Goal: Task Accomplishment & Management: Complete application form

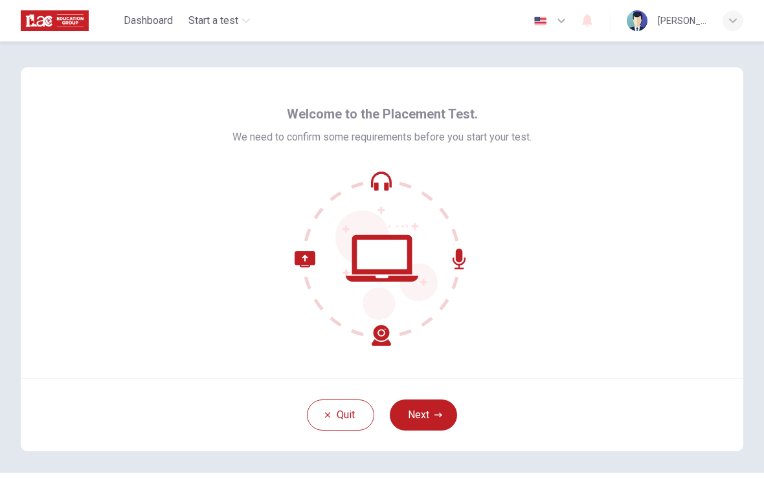
click at [429, 409] on button "Next" at bounding box center [423, 415] width 67 height 31
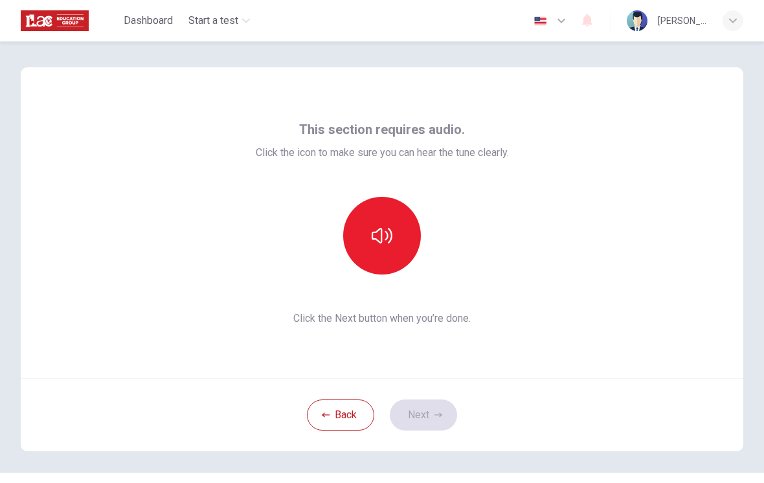
click at [412, 236] on button "button" at bounding box center [382, 236] width 78 height 78
click at [431, 407] on button "Next" at bounding box center [423, 415] width 67 height 31
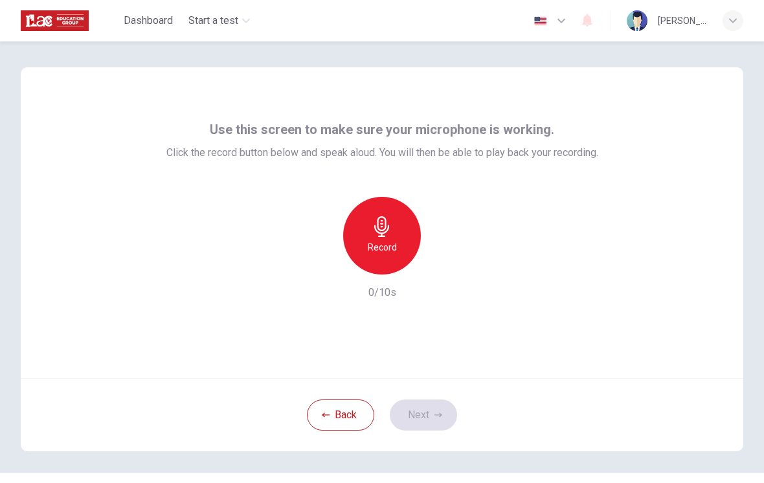
click at [394, 250] on h6 "Record" at bounding box center [382, 248] width 29 height 16
click at [435, 415] on icon "button" at bounding box center [439, 415] width 8 height 8
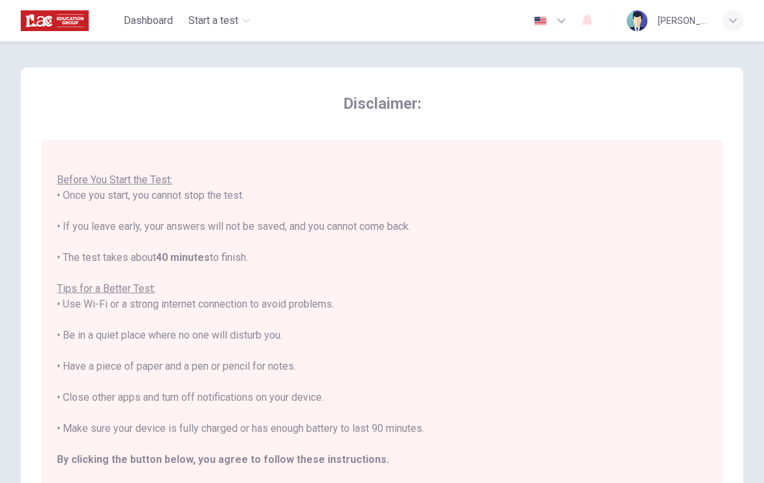
scroll to position [14, 0]
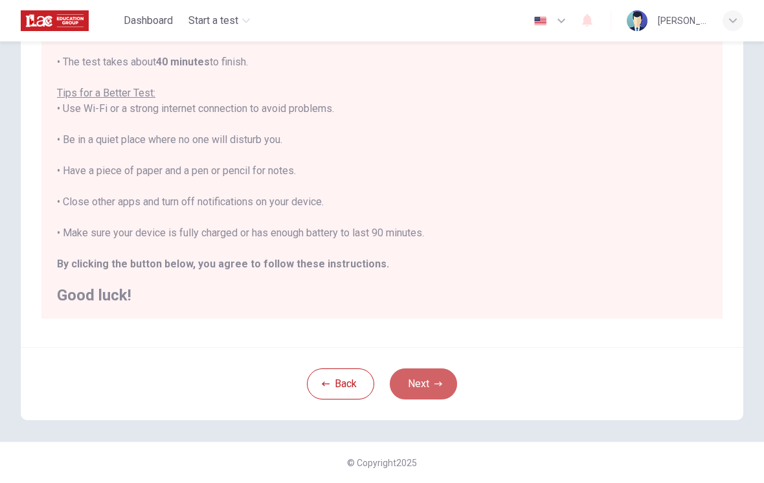
click at [435, 387] on icon "button" at bounding box center [439, 384] width 8 height 8
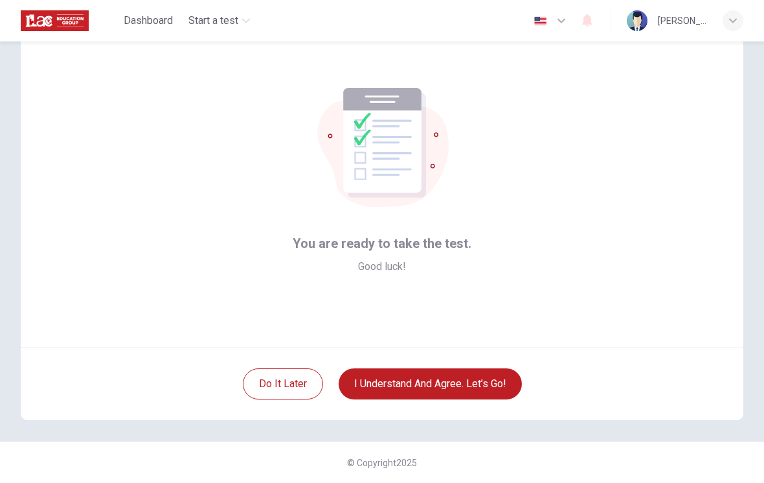
scroll to position [31, 0]
click at [427, 381] on button "I understand and agree. Let’s go!" at bounding box center [430, 383] width 183 height 31
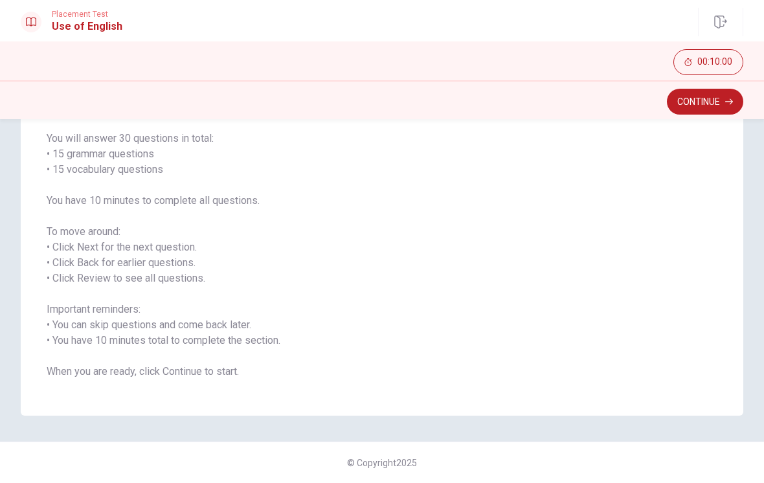
scroll to position [97, 0]
click at [692, 114] on button "Continue" at bounding box center [705, 102] width 76 height 26
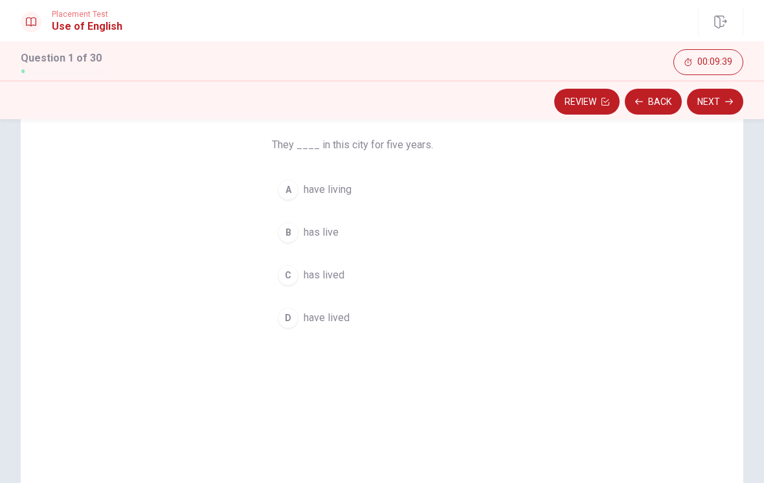
click at [284, 223] on div "B" at bounding box center [288, 232] width 21 height 21
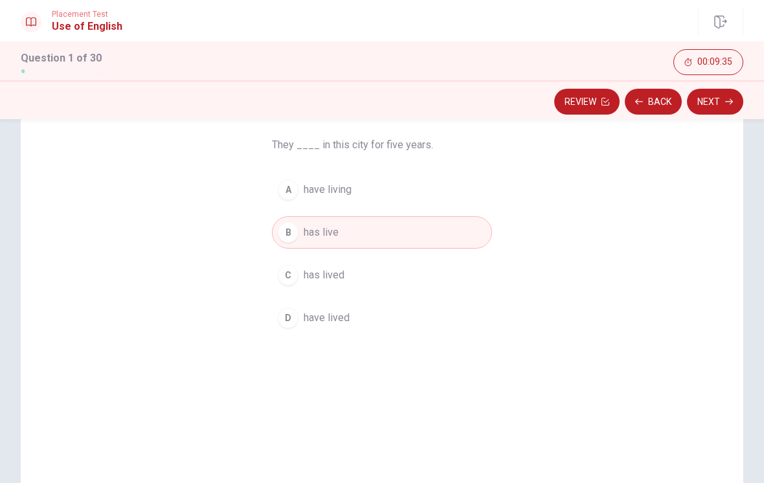
click at [717, 93] on button "Next" at bounding box center [715, 102] width 56 height 26
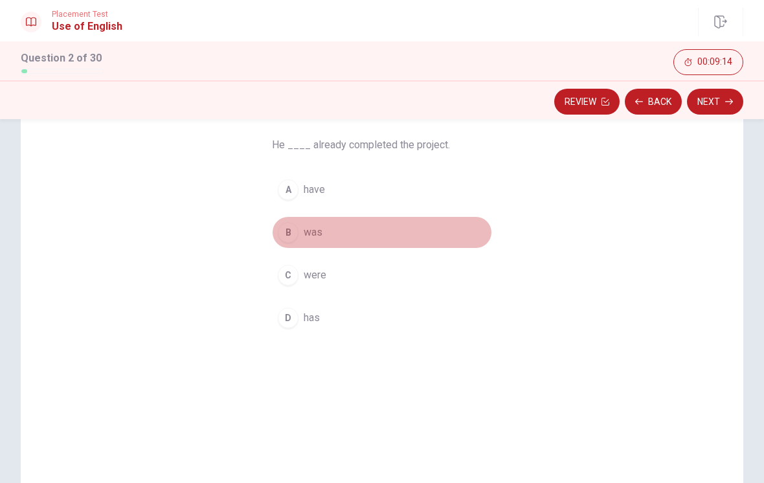
click at [292, 244] on button "B was" at bounding box center [382, 232] width 220 height 32
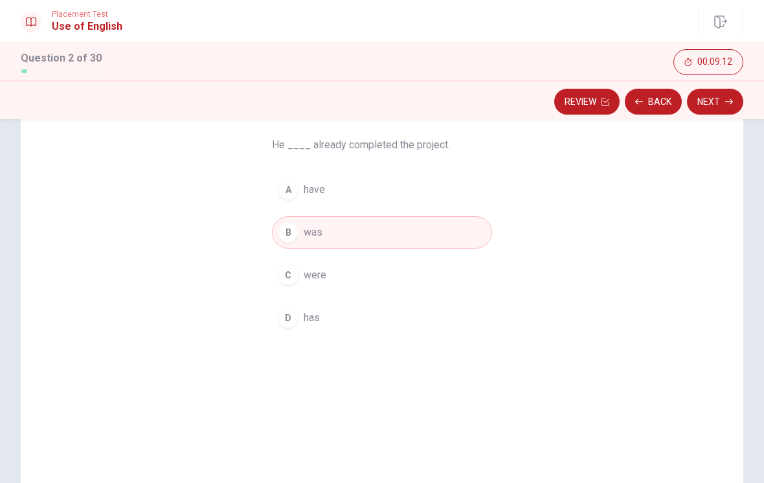
click at [713, 102] on button "Next" at bounding box center [715, 102] width 56 height 26
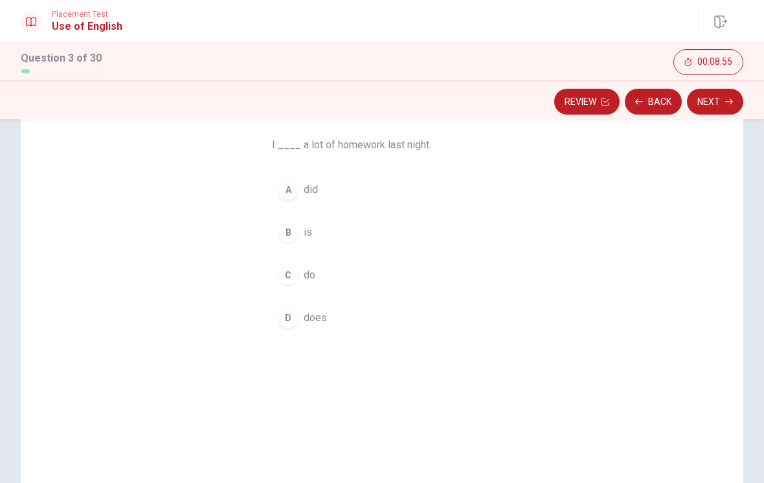
click at [280, 188] on div "A" at bounding box center [288, 189] width 21 height 21
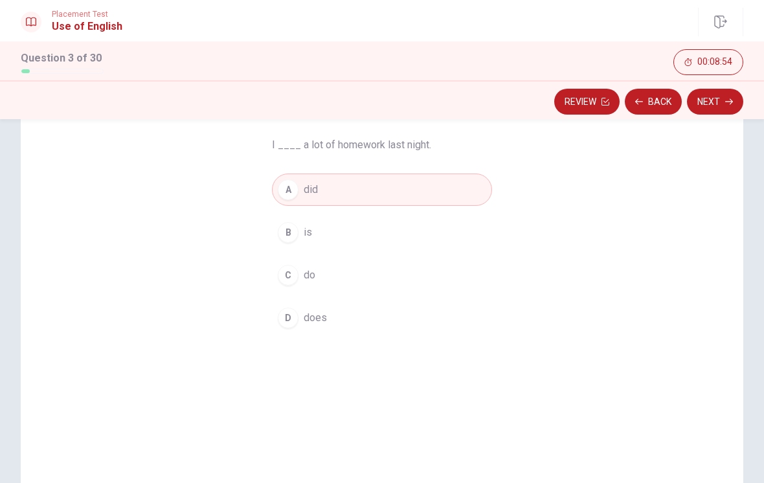
click at [719, 106] on button "Next" at bounding box center [715, 102] width 56 height 26
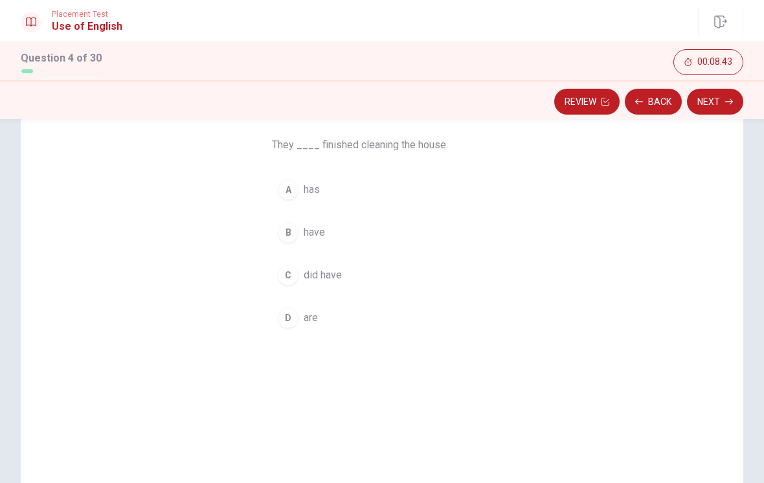
click at [288, 186] on div "A" at bounding box center [288, 189] width 21 height 21
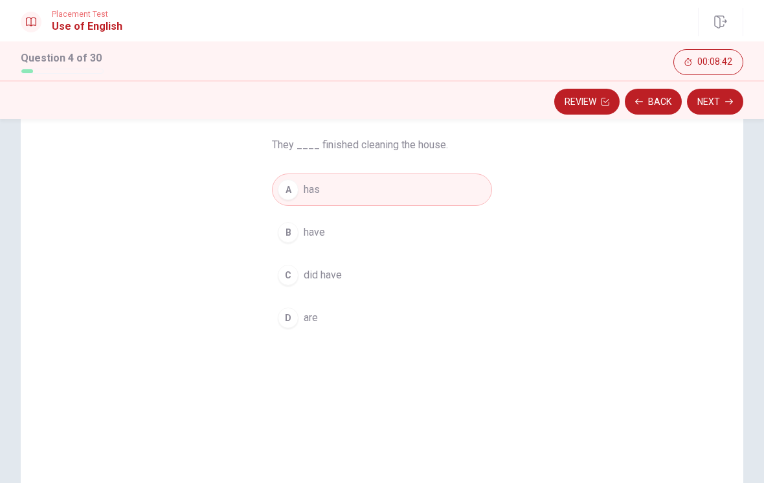
click at [719, 93] on button "Next" at bounding box center [715, 102] width 56 height 26
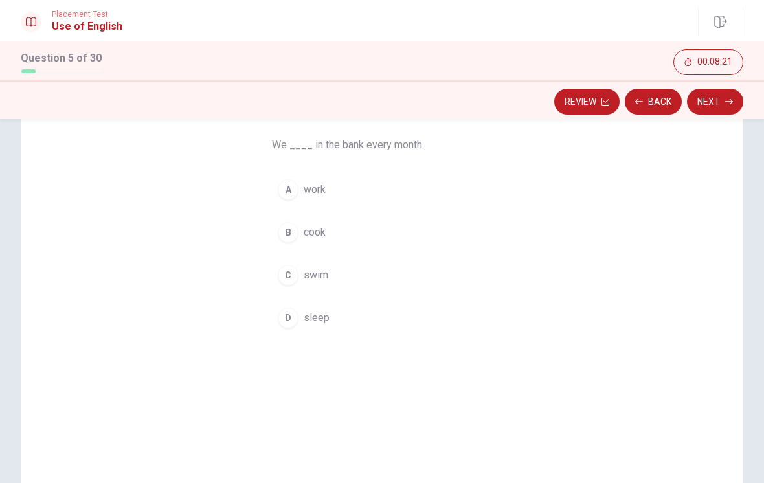
click at [286, 188] on div "A" at bounding box center [288, 189] width 21 height 21
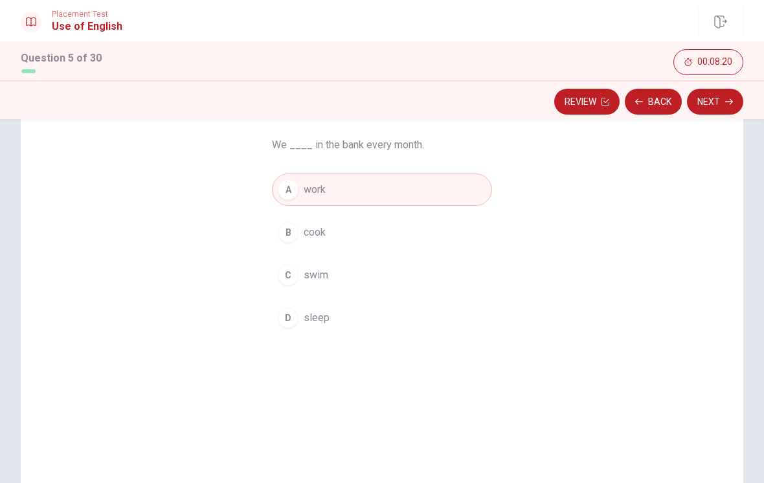
click at [710, 85] on div "Review Back Next" at bounding box center [382, 99] width 764 height 39
click at [713, 104] on button "Next" at bounding box center [715, 102] width 56 height 26
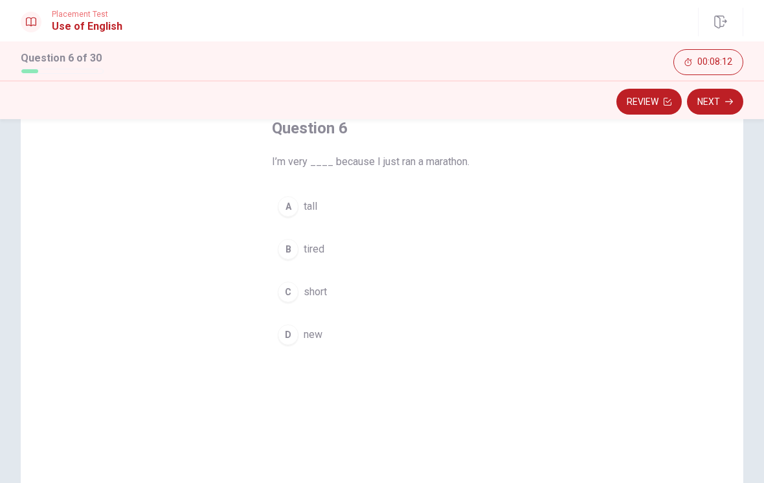
scroll to position [82, 0]
click at [280, 235] on button "B tired" at bounding box center [382, 247] width 220 height 32
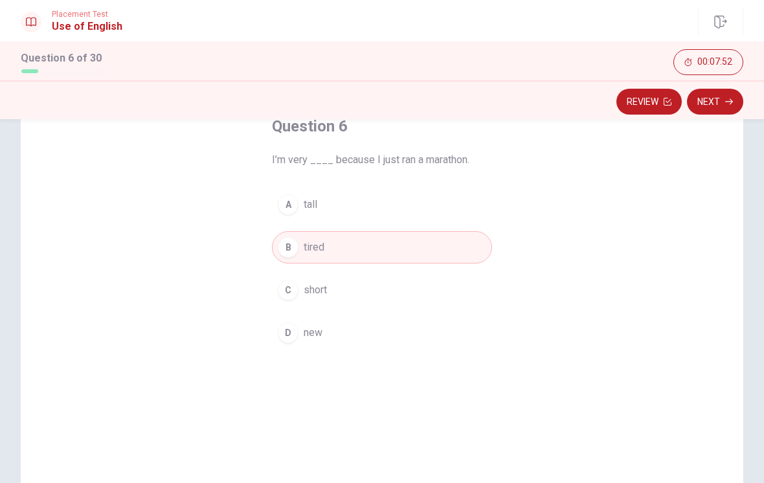
click at [719, 95] on button "Next" at bounding box center [715, 102] width 56 height 26
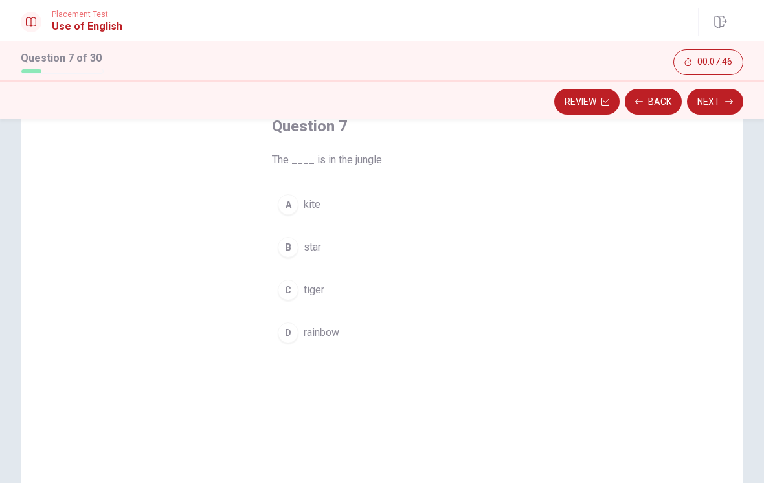
click at [298, 277] on button "C tiger" at bounding box center [382, 290] width 220 height 32
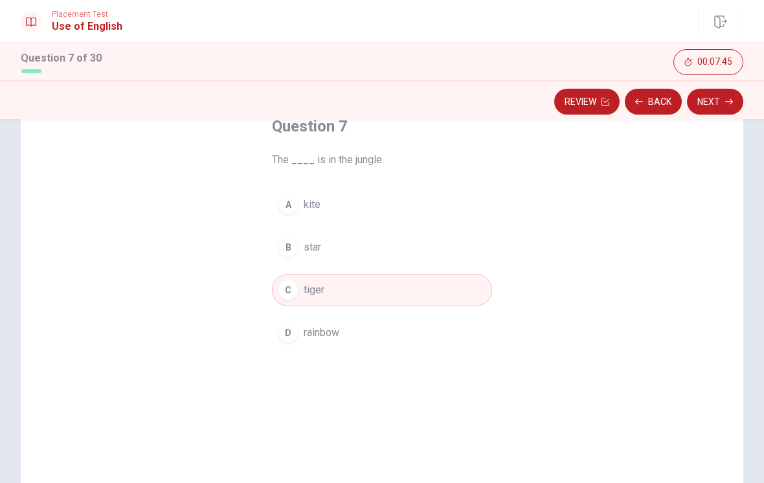
click at [716, 96] on button "Next" at bounding box center [715, 102] width 56 height 26
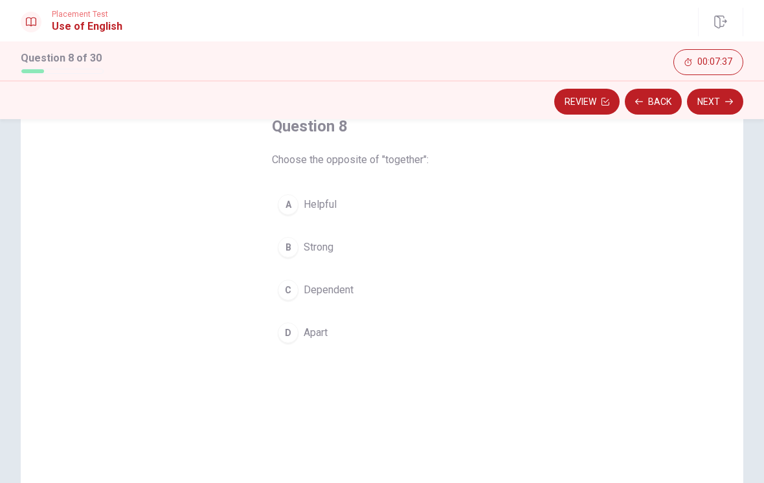
click at [279, 288] on div "C" at bounding box center [288, 290] width 21 height 21
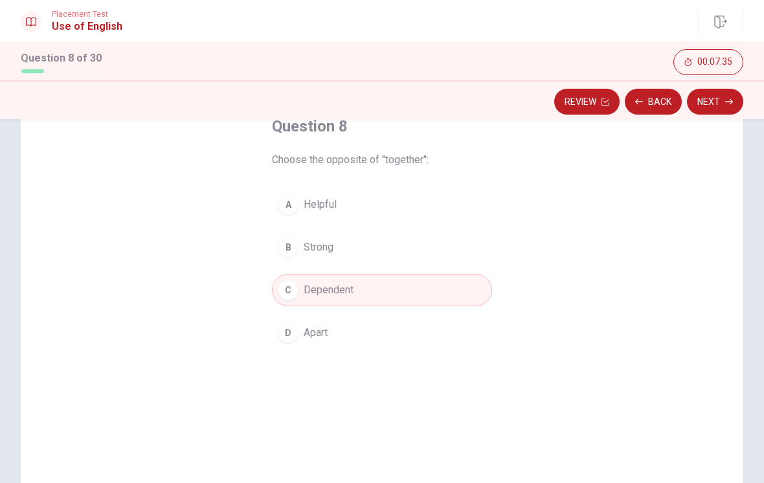
click at [726, 111] on button "Next" at bounding box center [715, 102] width 56 height 26
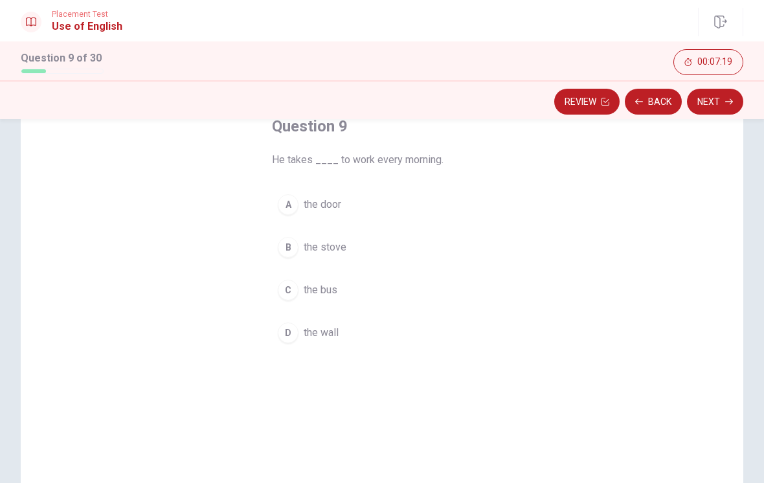
click at [298, 288] on div "C" at bounding box center [288, 290] width 21 height 21
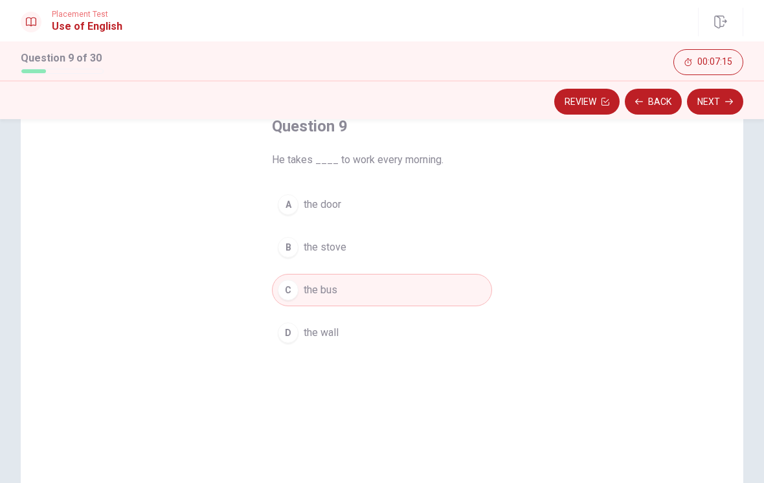
click at [711, 106] on button "Next" at bounding box center [715, 102] width 56 height 26
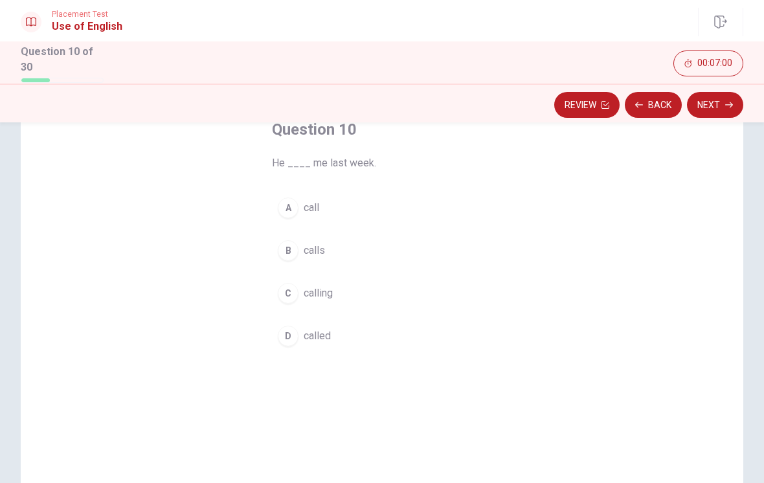
click at [289, 283] on div "C" at bounding box center [288, 293] width 21 height 21
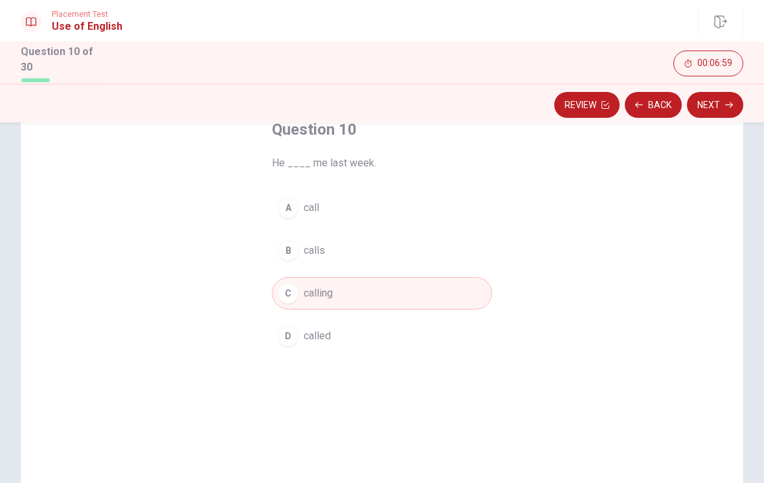
click at [736, 111] on button "Next" at bounding box center [715, 105] width 56 height 26
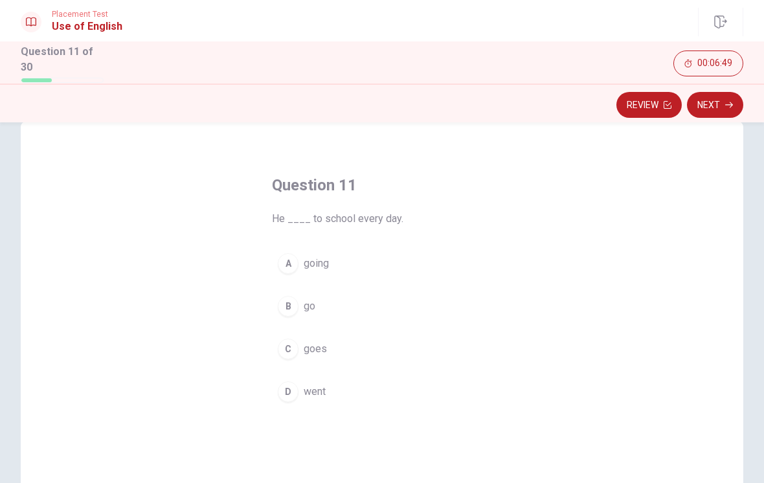
scroll to position [28, 0]
click at [278, 296] on button "B go" at bounding box center [382, 305] width 220 height 32
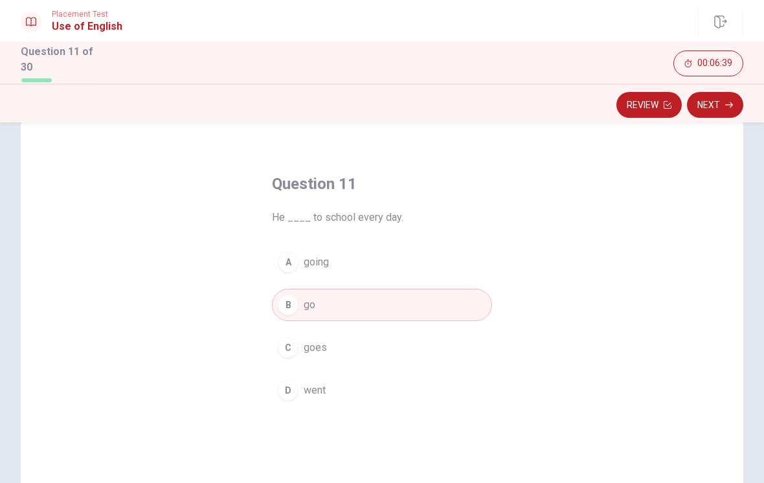
click at [713, 101] on button "Next" at bounding box center [715, 105] width 56 height 26
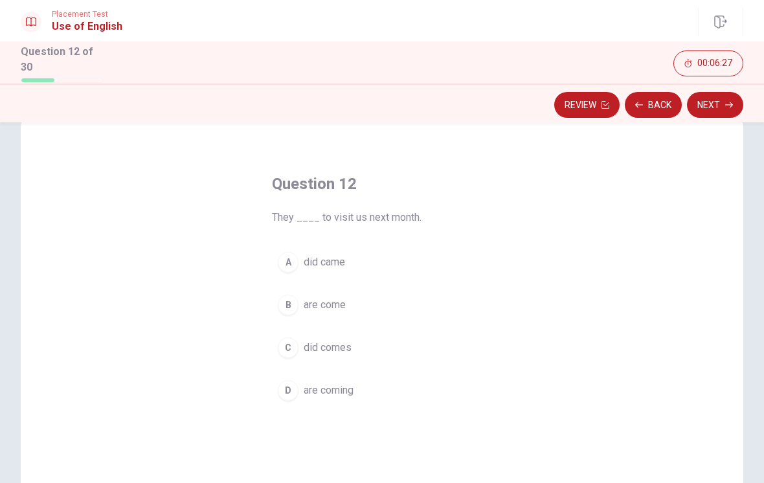
click at [290, 304] on div "B" at bounding box center [288, 305] width 21 height 21
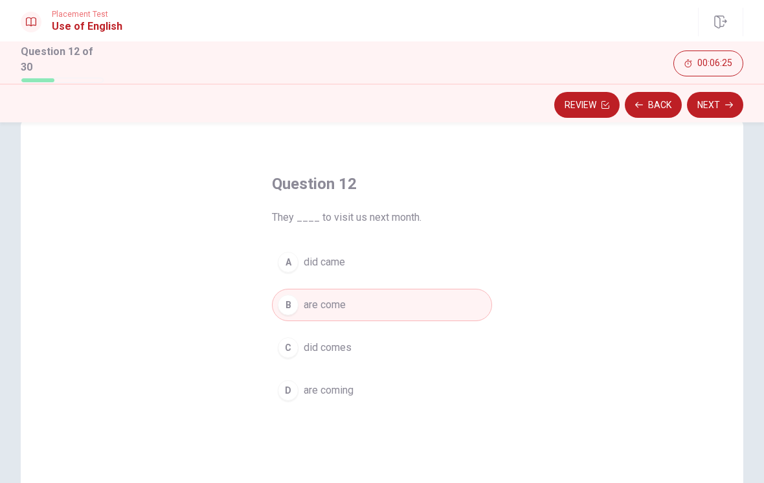
click at [705, 110] on button "Next" at bounding box center [715, 105] width 56 height 26
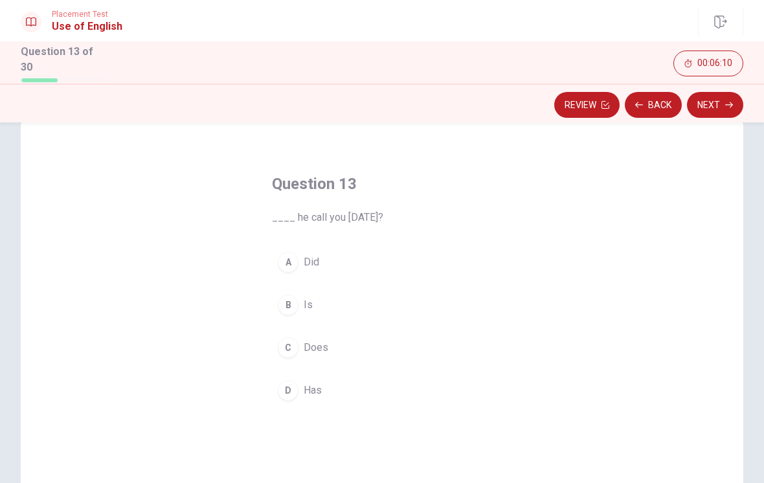
click at [284, 343] on div "C" at bounding box center [288, 347] width 21 height 21
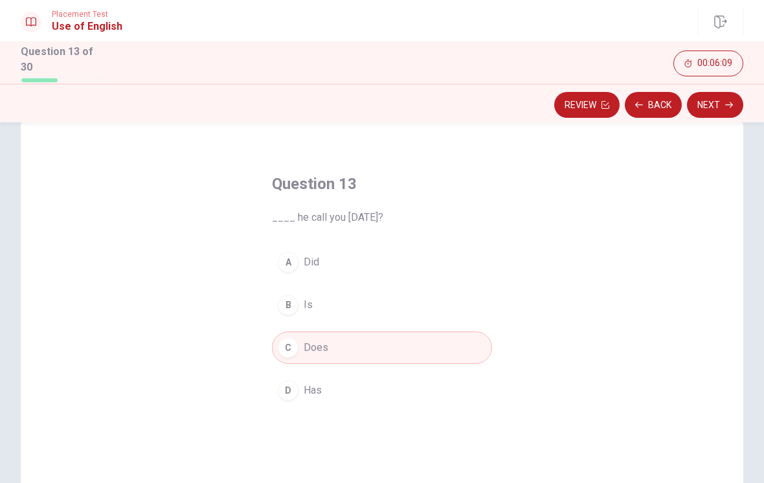
click at [719, 98] on button "Next" at bounding box center [715, 105] width 56 height 26
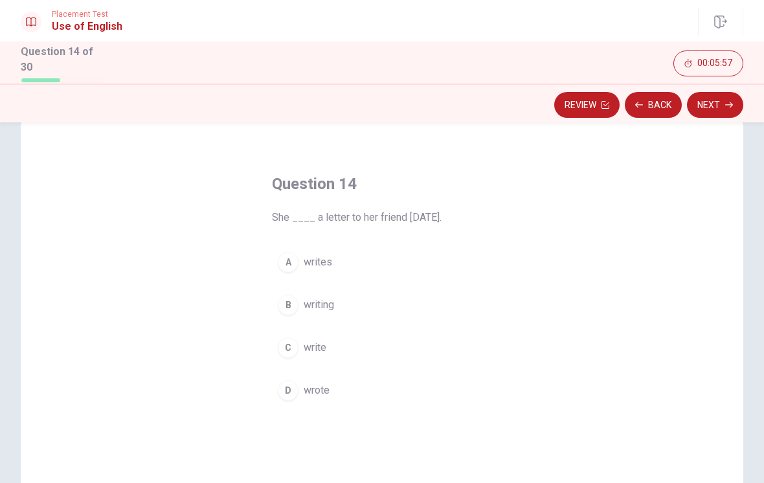
click at [286, 263] on div "A" at bounding box center [288, 262] width 21 height 21
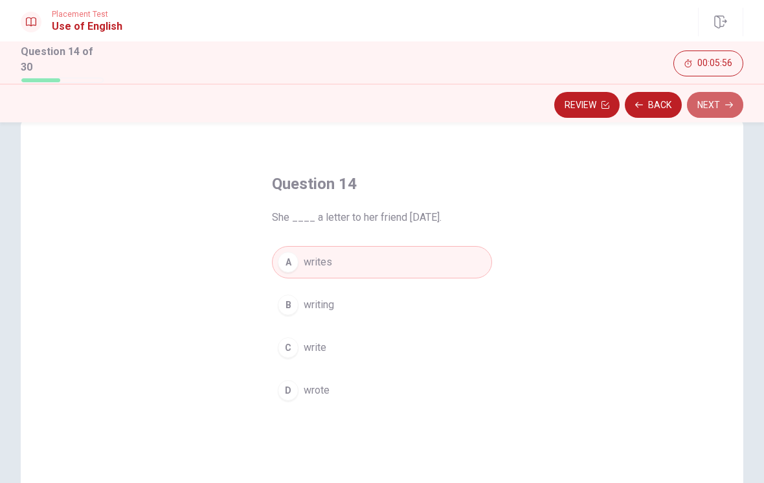
click at [712, 104] on button "Next" at bounding box center [715, 105] width 56 height 26
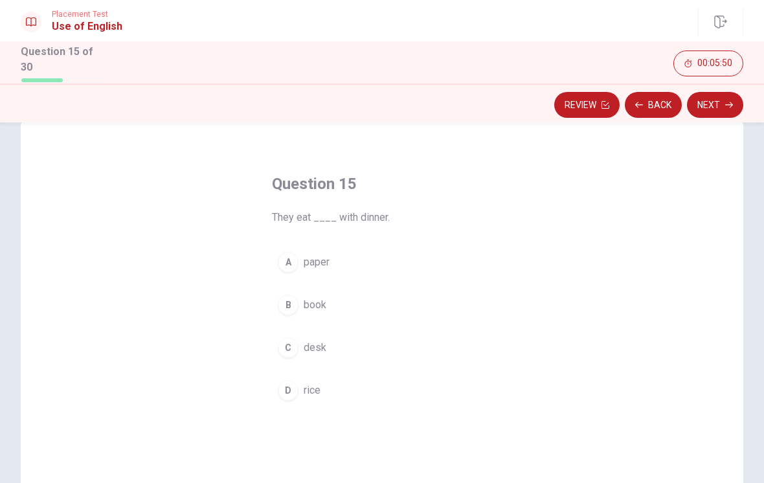
click at [282, 389] on div "D" at bounding box center [288, 390] width 21 height 21
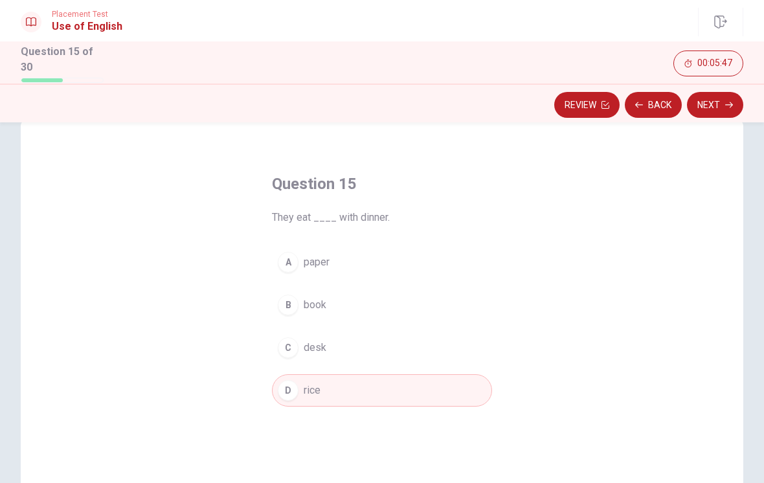
click at [731, 113] on button "Next" at bounding box center [715, 105] width 56 height 26
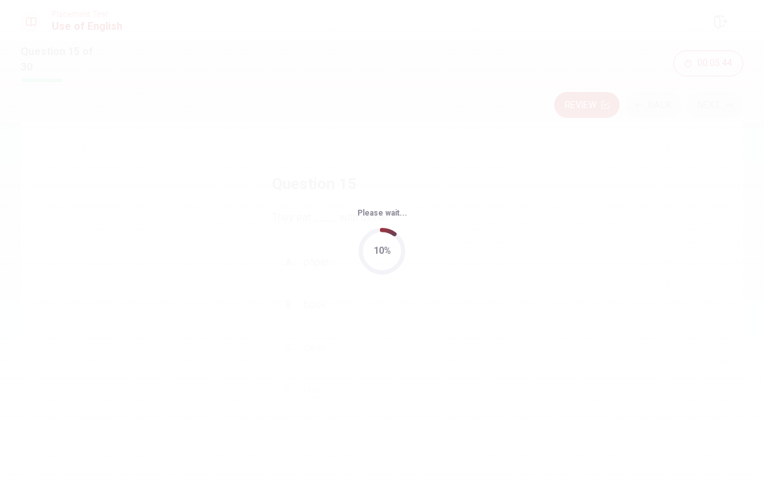
scroll to position [0, 0]
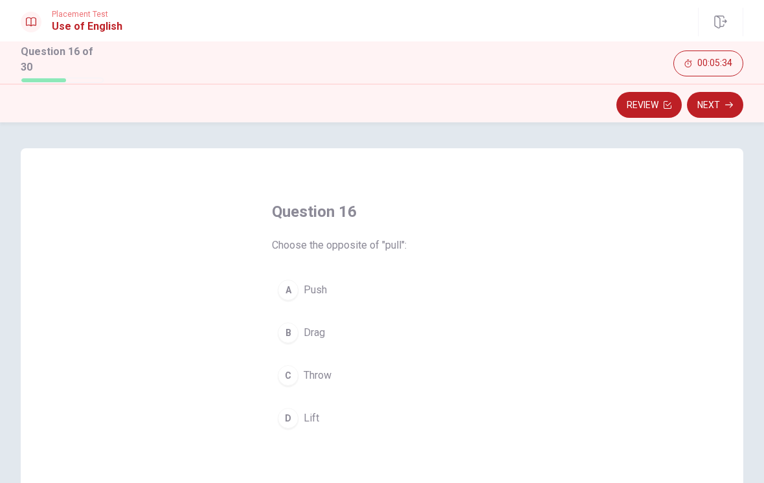
click at [287, 319] on button "B Drag" at bounding box center [382, 333] width 220 height 32
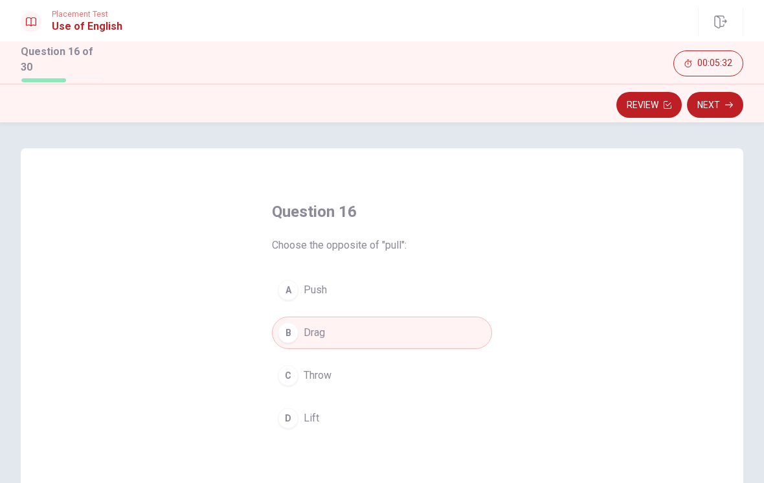
click at [715, 92] on button "Next" at bounding box center [715, 105] width 56 height 26
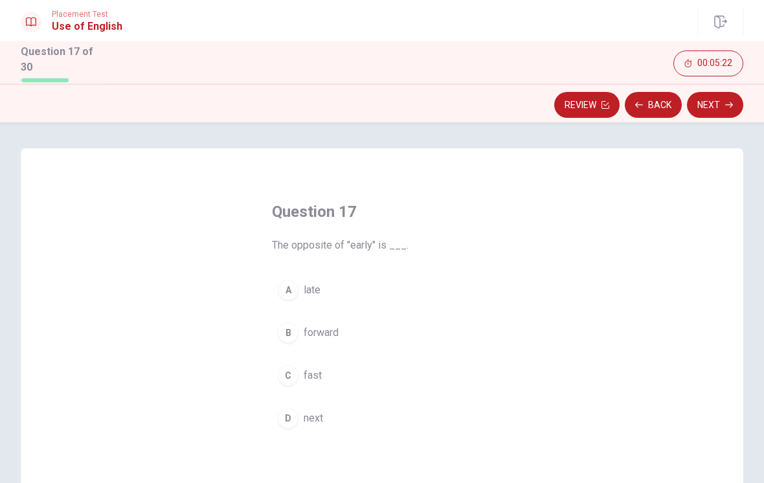
click at [284, 317] on button "B forward" at bounding box center [382, 333] width 220 height 32
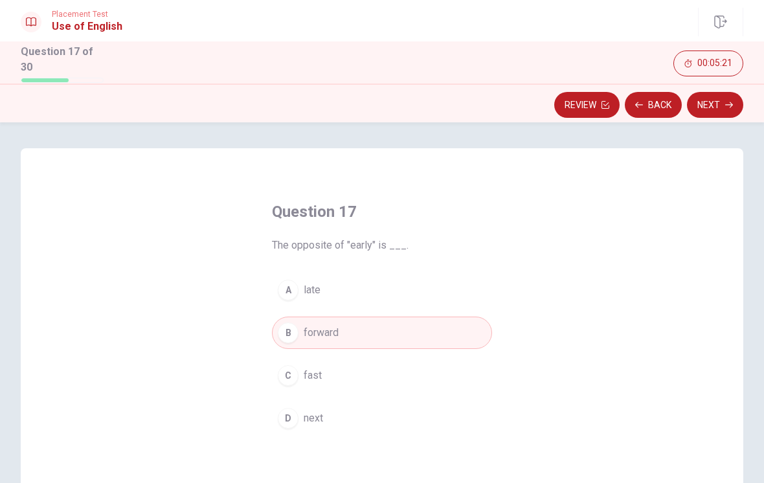
click at [700, 114] on button "Next" at bounding box center [715, 105] width 56 height 26
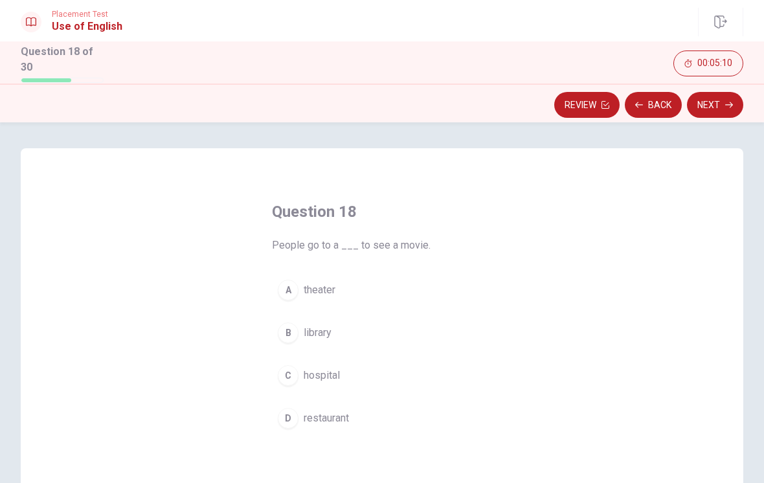
click at [306, 276] on button "A theater" at bounding box center [382, 290] width 220 height 32
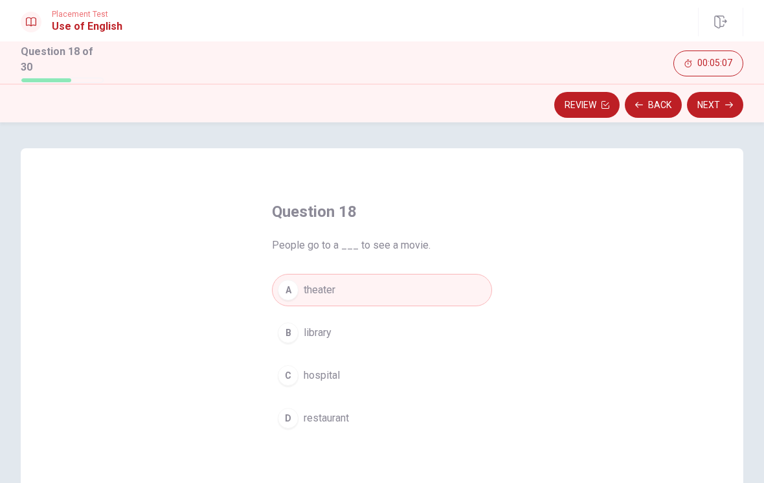
click at [725, 84] on div "Review Back Next" at bounding box center [382, 103] width 764 height 39
click at [720, 106] on button "Next" at bounding box center [715, 105] width 56 height 26
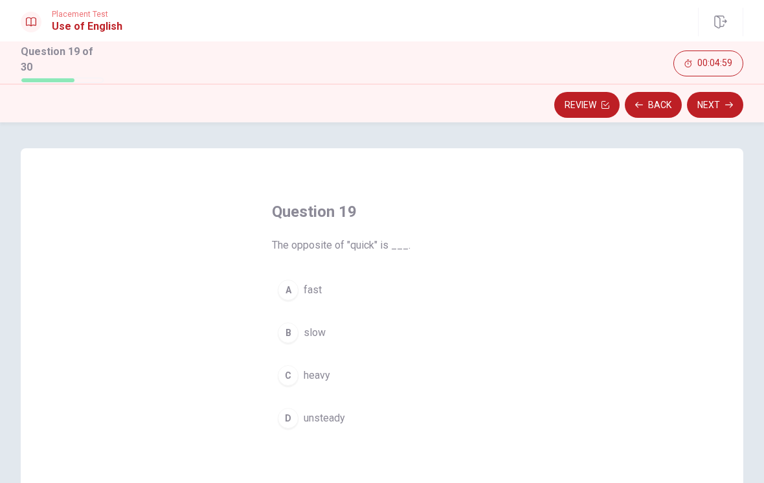
click at [281, 286] on div "A" at bounding box center [288, 290] width 21 height 21
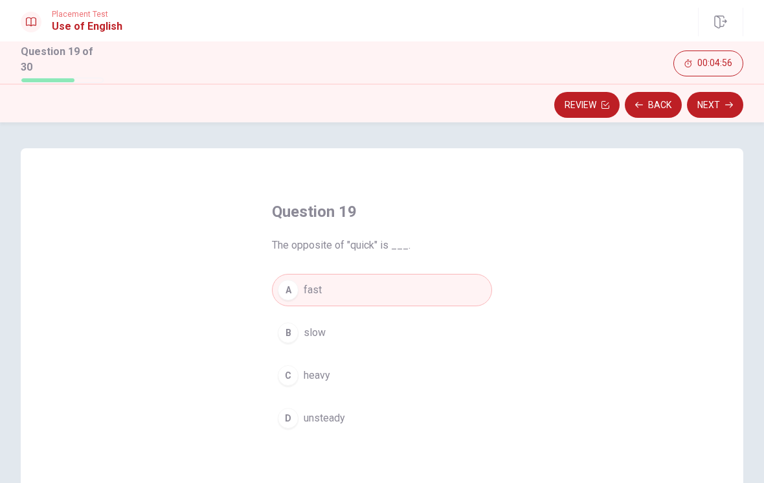
click at [356, 332] on button "B slow" at bounding box center [382, 333] width 220 height 32
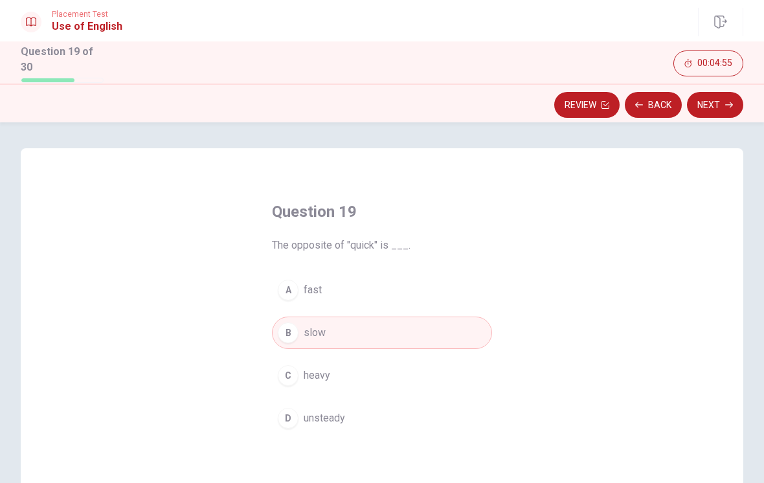
click at [716, 113] on button "Next" at bounding box center [715, 105] width 56 height 26
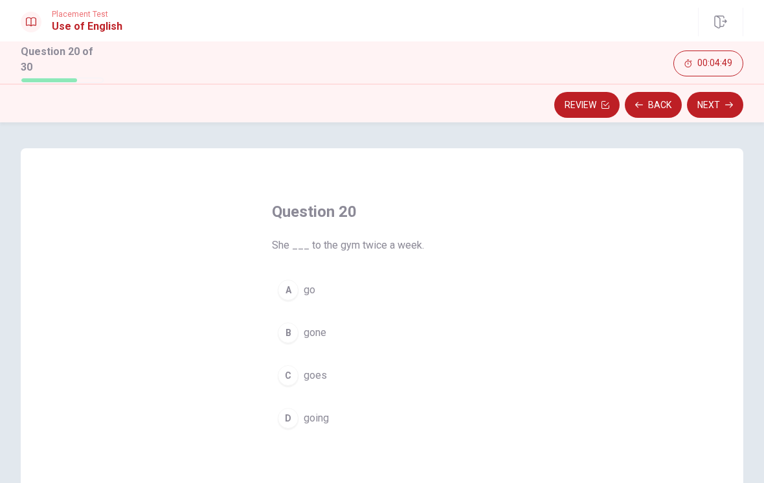
click at [285, 291] on div "A" at bounding box center [288, 290] width 21 height 21
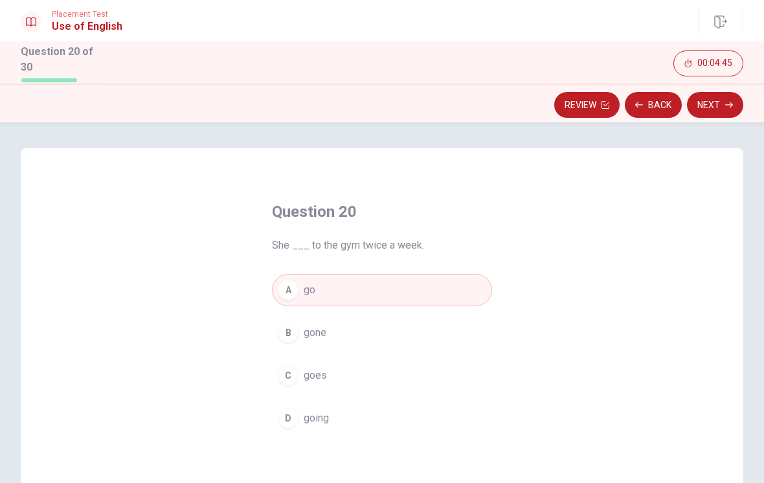
click at [705, 95] on button "Next" at bounding box center [715, 105] width 56 height 26
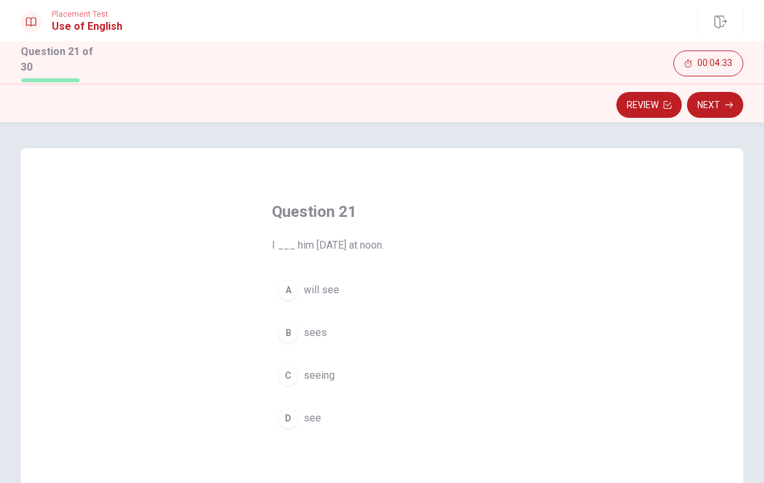
click at [279, 287] on div "A" at bounding box center [288, 290] width 21 height 21
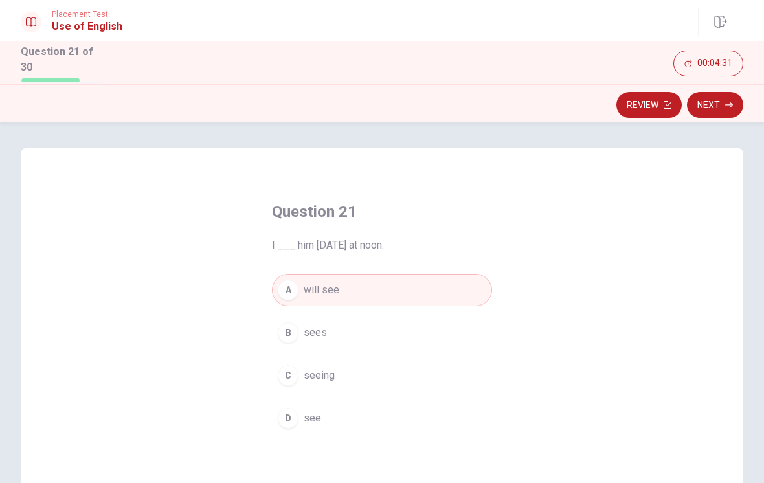
click at [706, 106] on button "Next" at bounding box center [715, 105] width 56 height 26
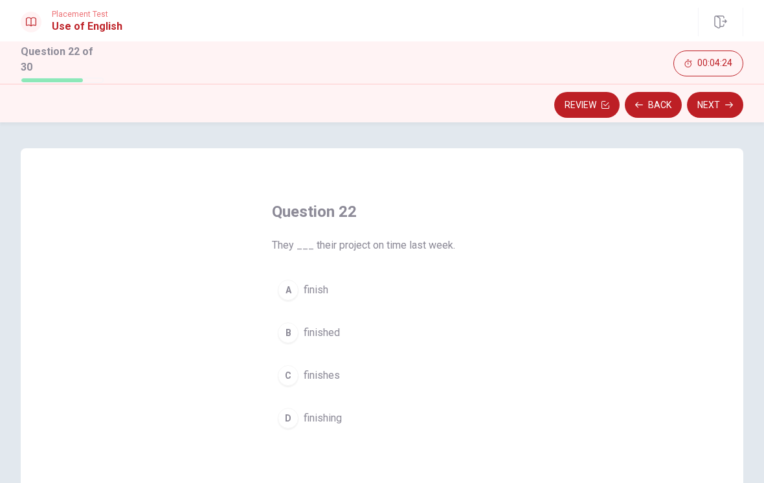
click at [291, 335] on div "B" at bounding box center [288, 332] width 21 height 21
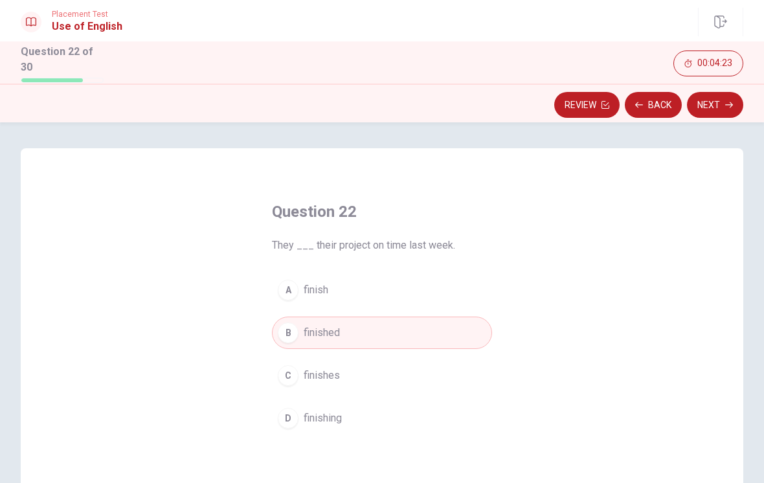
click at [701, 101] on button "Next" at bounding box center [715, 105] width 56 height 26
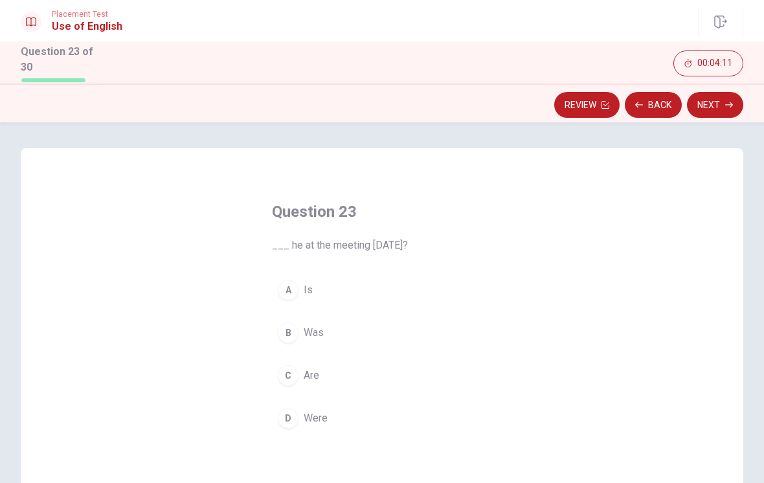
click at [275, 295] on button "A Is" at bounding box center [382, 290] width 220 height 32
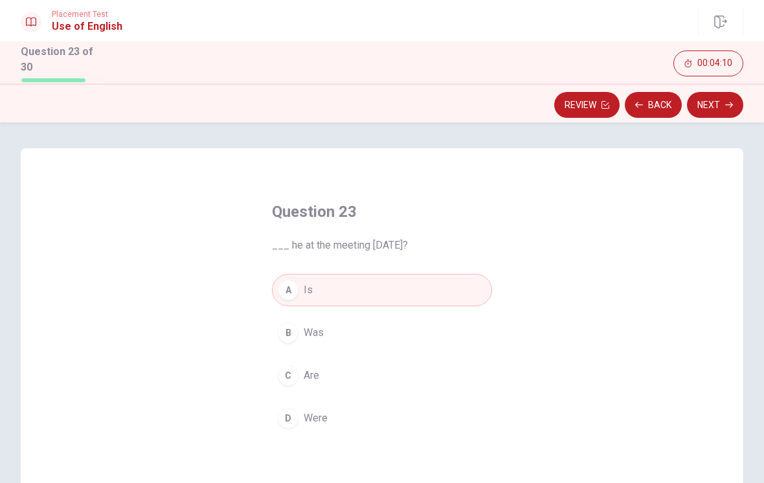
click at [701, 101] on button "Next" at bounding box center [715, 105] width 56 height 26
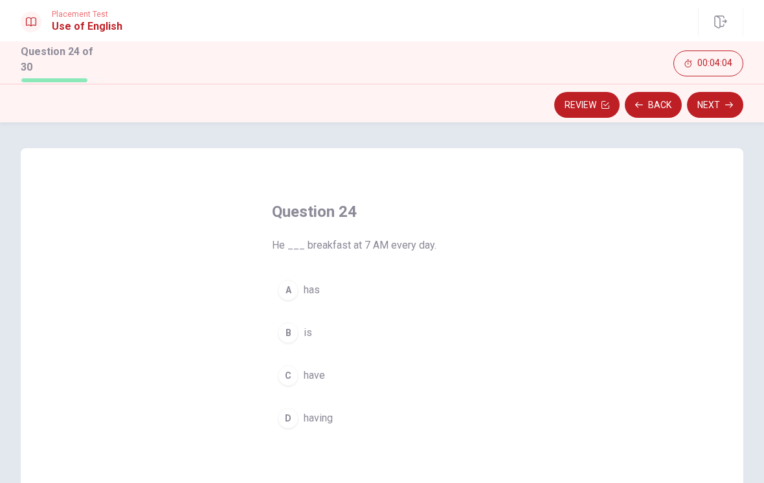
click at [279, 285] on div "A" at bounding box center [288, 290] width 21 height 21
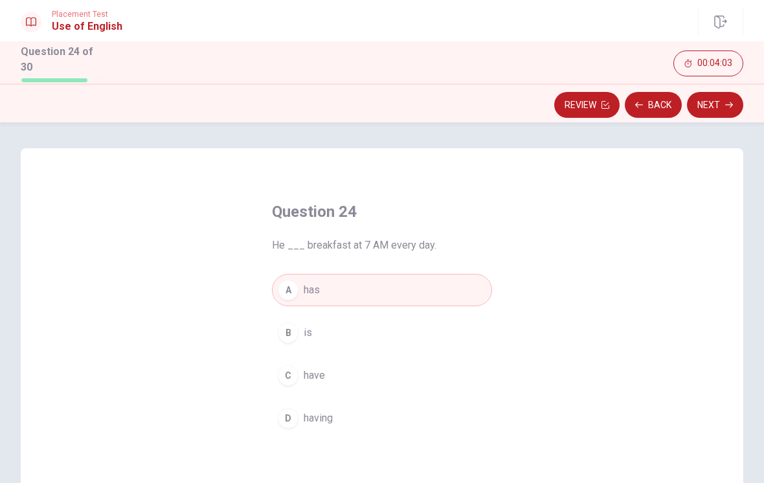
click at [704, 100] on button "Next" at bounding box center [715, 105] width 56 height 26
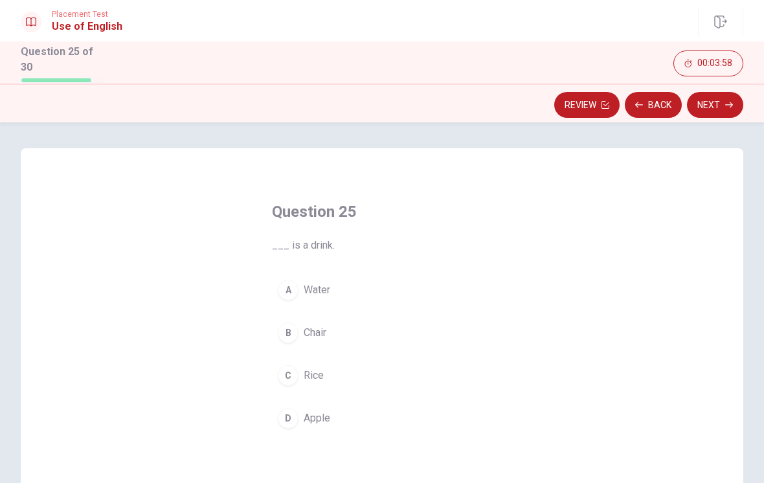
click at [303, 274] on button "A Water" at bounding box center [382, 290] width 220 height 32
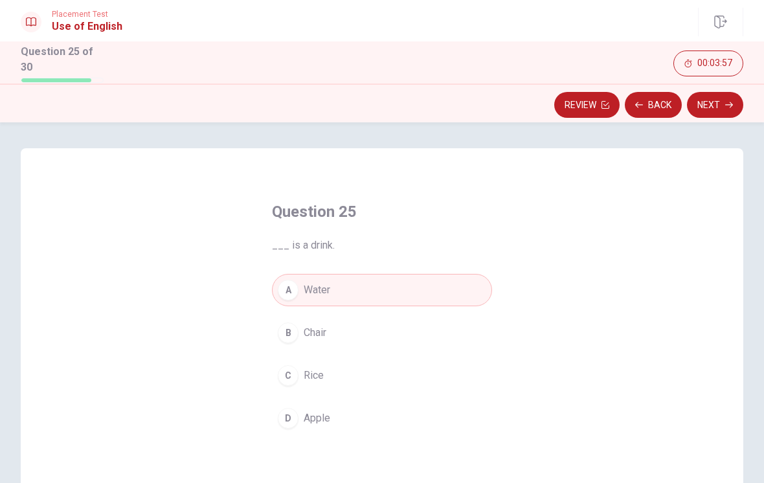
click at [708, 108] on button "Next" at bounding box center [715, 105] width 56 height 26
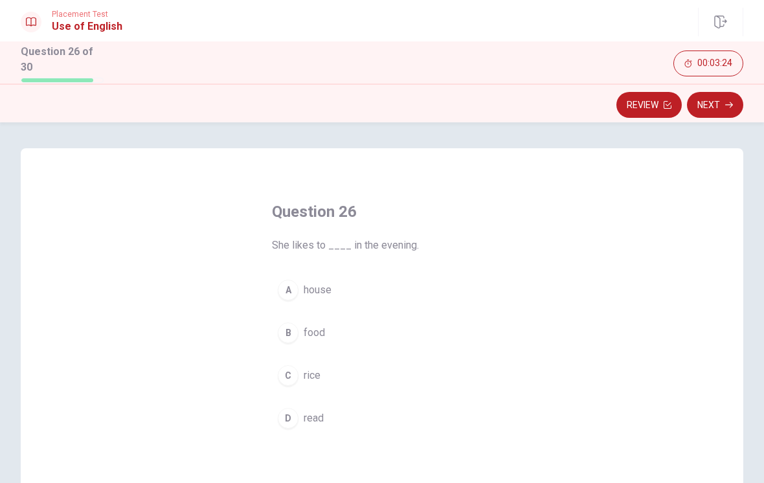
click at [304, 407] on button "D read" at bounding box center [382, 418] width 220 height 32
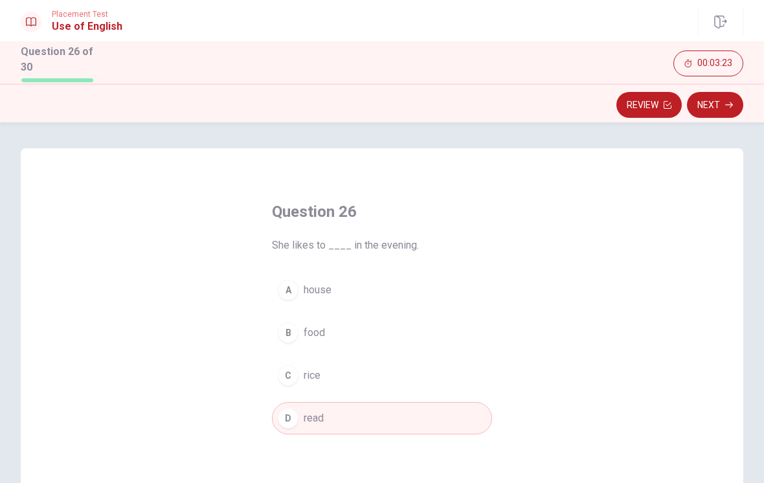
click at [717, 99] on button "Next" at bounding box center [715, 105] width 56 height 26
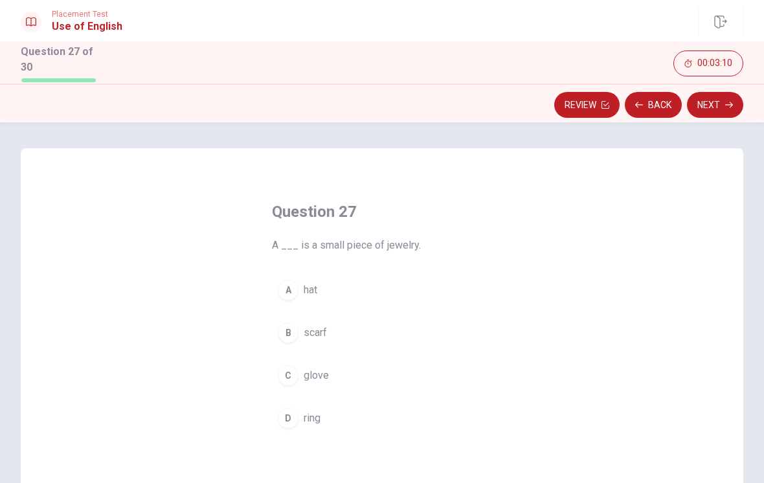
click at [289, 282] on div "A" at bounding box center [288, 290] width 21 height 21
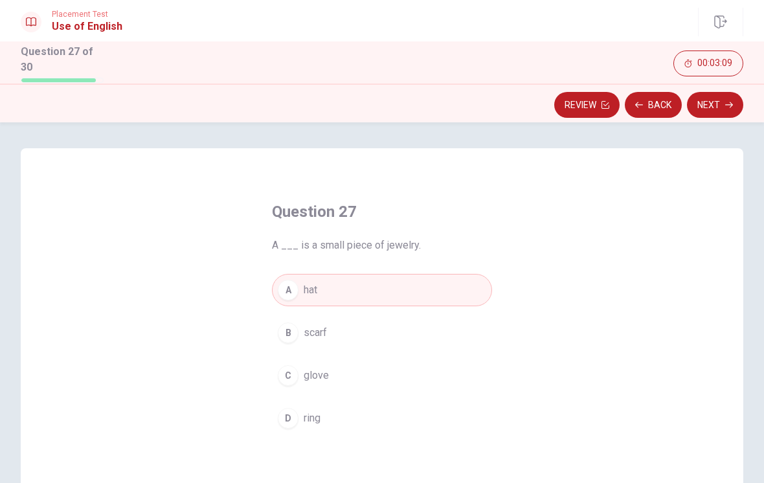
click at [696, 98] on button "Next" at bounding box center [715, 105] width 56 height 26
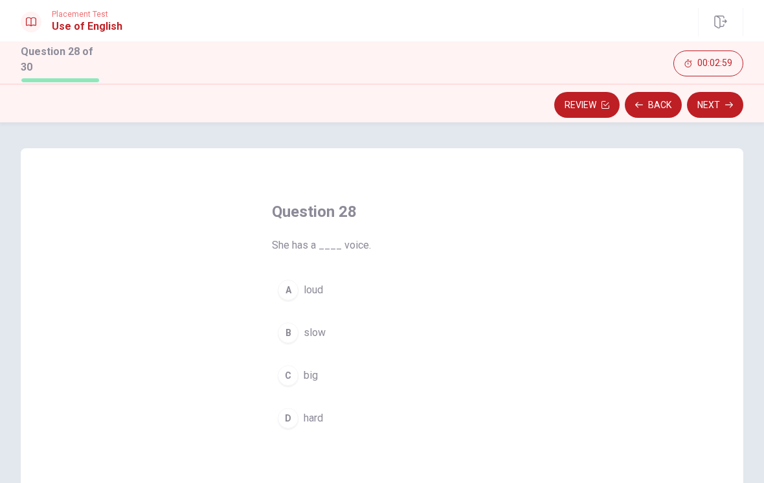
click at [286, 322] on div "B" at bounding box center [288, 332] width 21 height 21
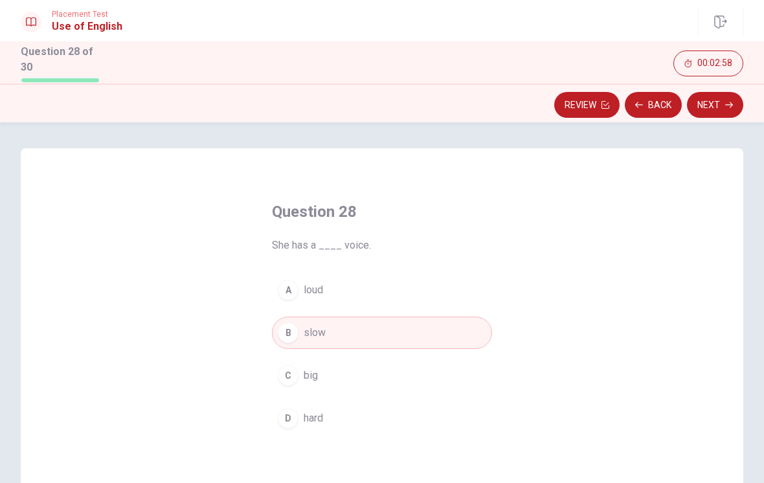
click at [713, 100] on button "Next" at bounding box center [715, 105] width 56 height 26
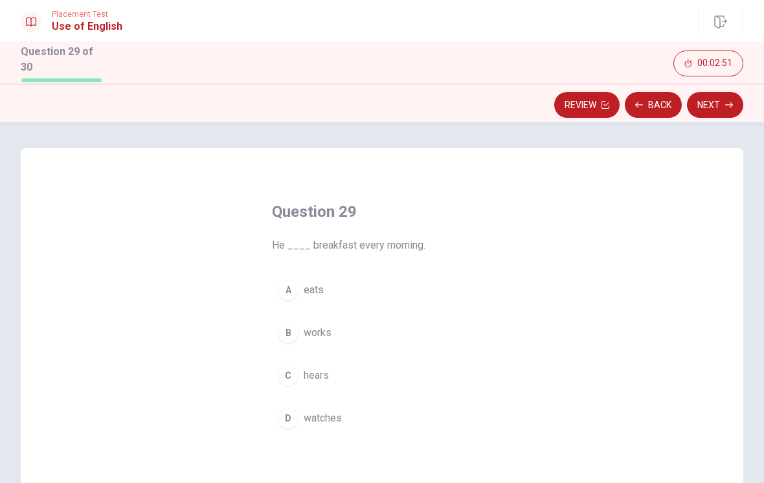
click at [286, 423] on div "D" at bounding box center [288, 418] width 21 height 21
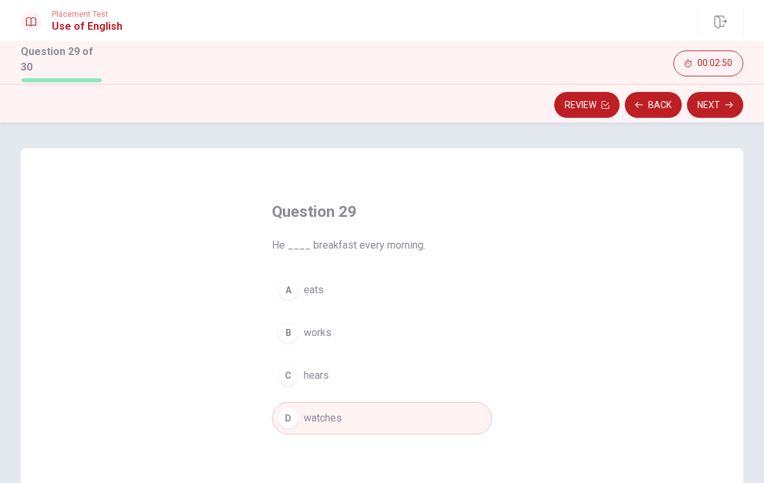
click at [722, 94] on button "Next" at bounding box center [715, 105] width 56 height 26
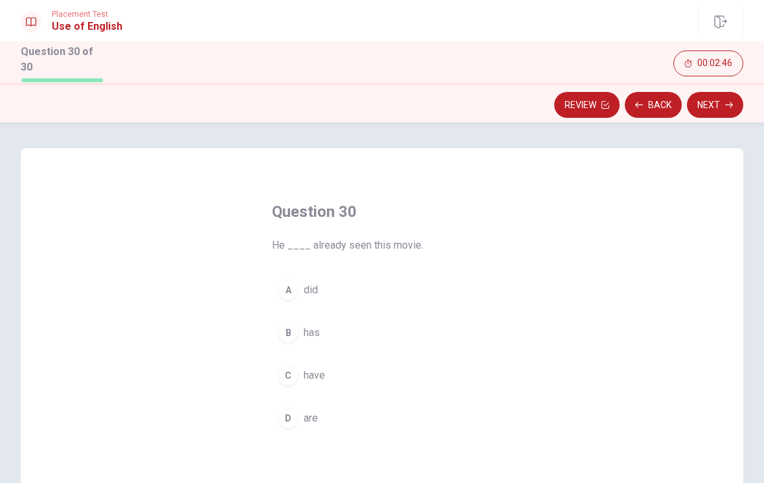
click at [286, 290] on div "A" at bounding box center [288, 290] width 21 height 21
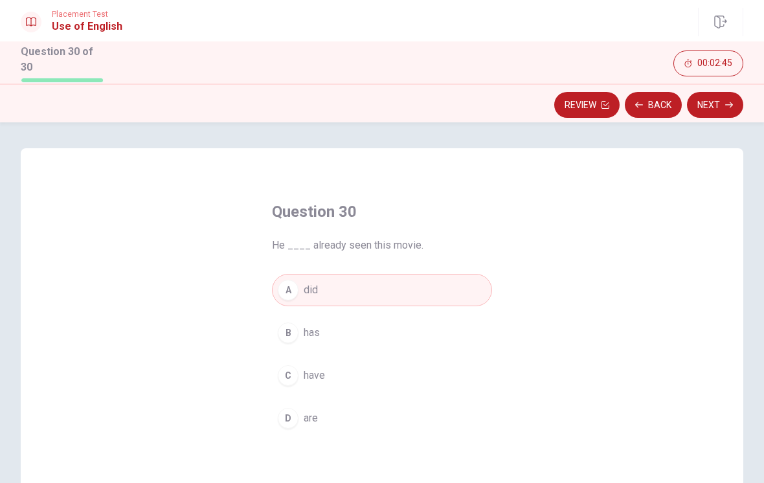
click at [728, 106] on button "Next" at bounding box center [715, 105] width 56 height 26
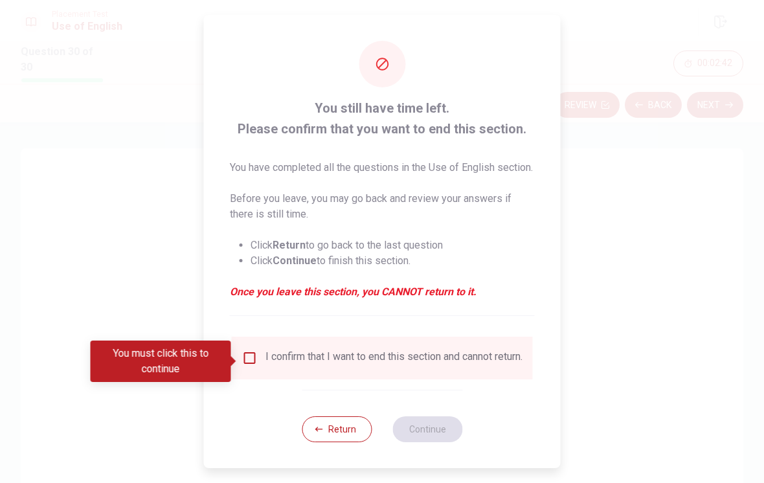
click at [255, 356] on input "You must click this to continue" at bounding box center [250, 358] width 16 height 16
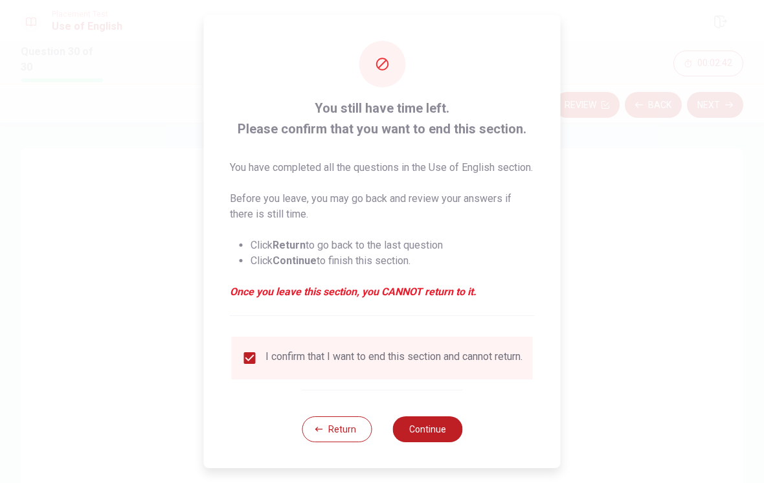
click at [433, 431] on button "Continue" at bounding box center [427, 429] width 70 height 26
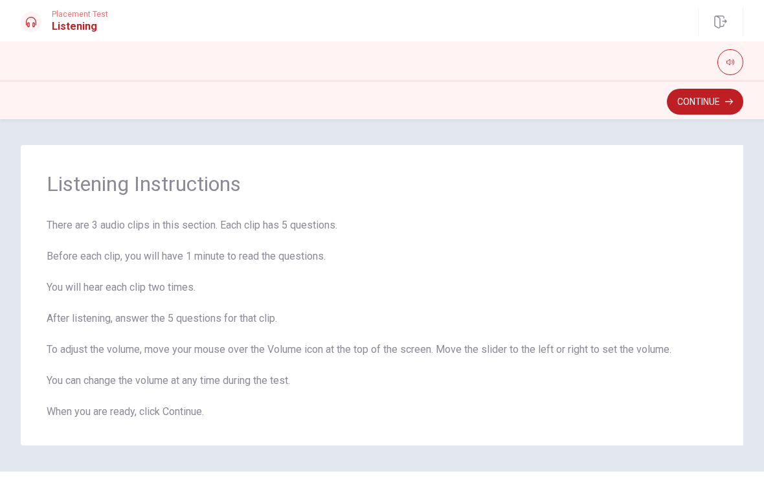
click at [681, 98] on button "Continue" at bounding box center [705, 102] width 76 height 26
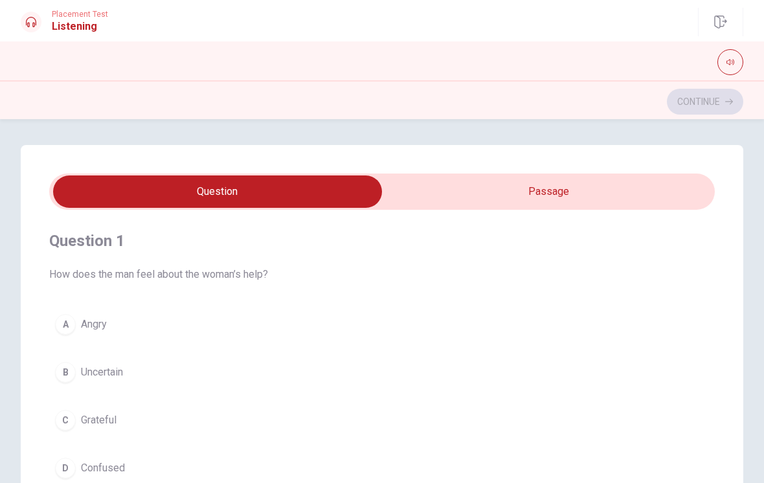
type input "8"
click at [621, 199] on input "checkbox" at bounding box center [217, 191] width 999 height 32
checkbox input "true"
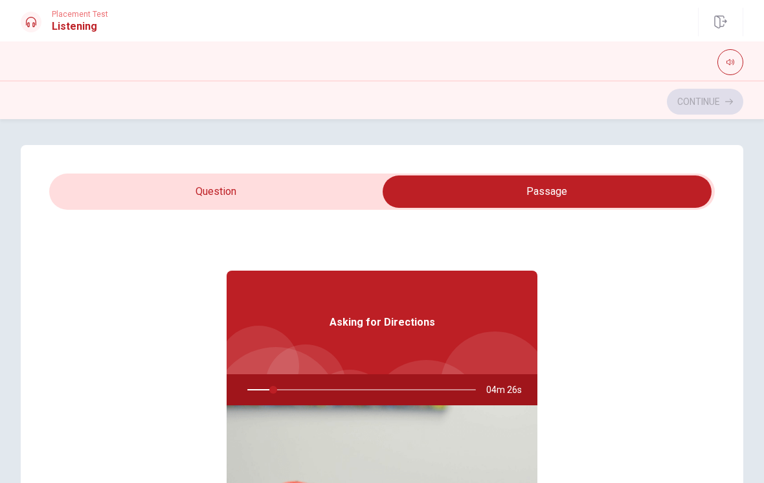
type input "12"
click at [78, 199] on input "checkbox" at bounding box center [547, 191] width 999 height 32
checkbox input "false"
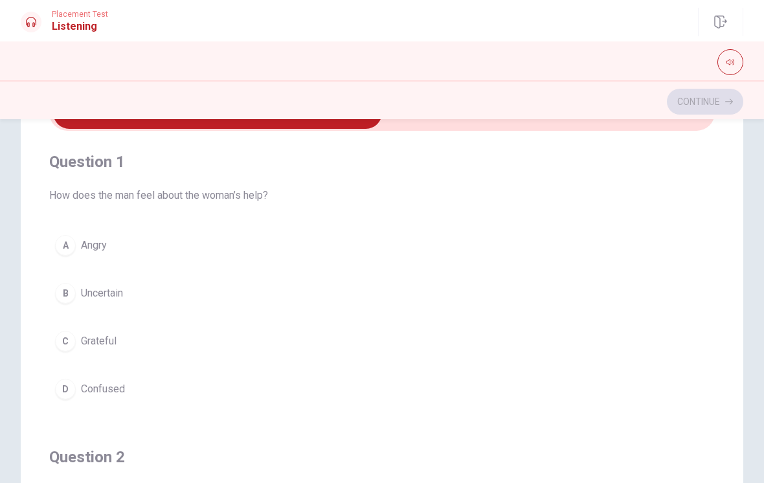
scroll to position [73, 0]
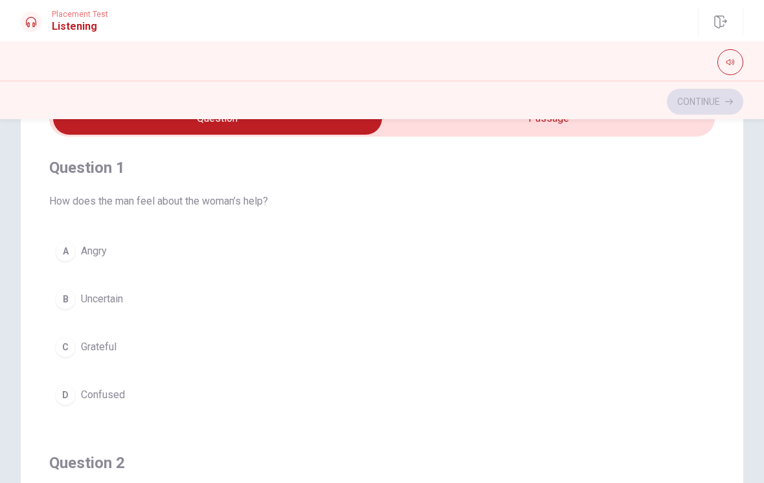
click at [57, 304] on div "B" at bounding box center [65, 299] width 21 height 21
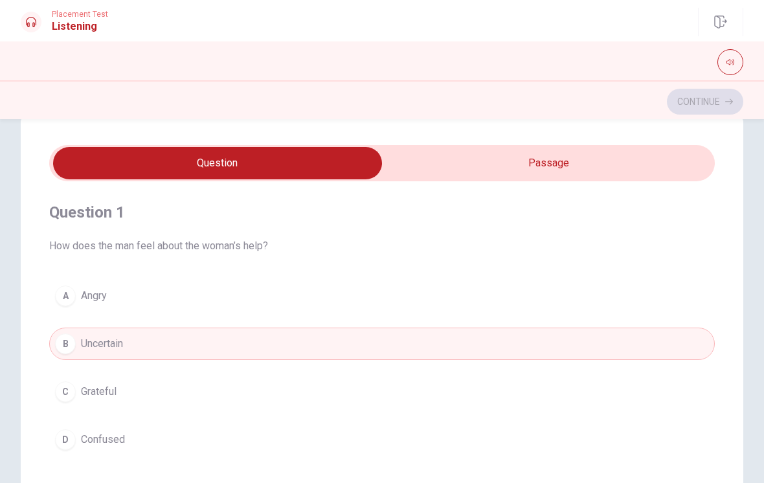
scroll to position [24, 0]
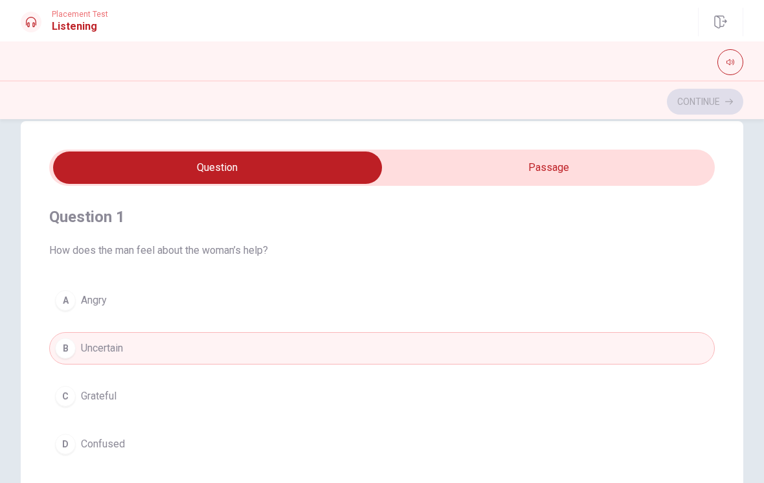
type input "15"
click at [461, 175] on input "checkbox" at bounding box center [217, 168] width 999 height 32
checkbox input "true"
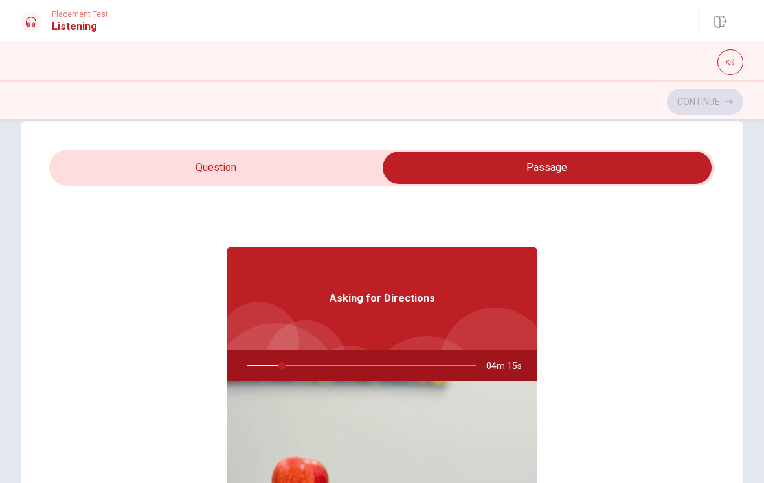
click at [107, 147] on div "Question 1 How does the man feel about the woman’s help? A Angry B Uncertain C …" at bounding box center [382, 381] width 723 height 521
type input "15"
click at [107, 163] on input "checkbox" at bounding box center [547, 168] width 999 height 32
checkbox input "false"
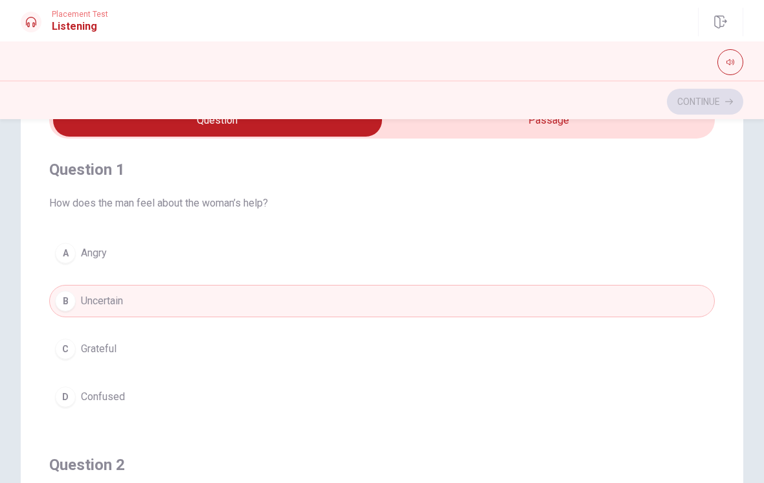
scroll to position [84, 0]
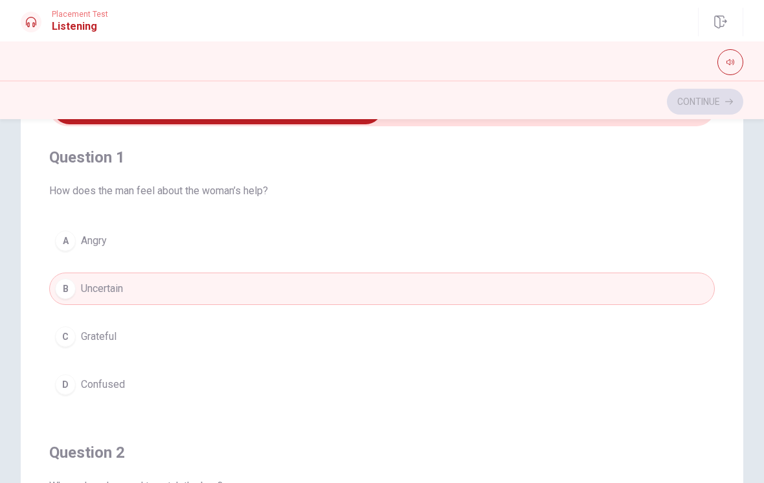
click at [67, 245] on div "A" at bounding box center [65, 241] width 21 height 21
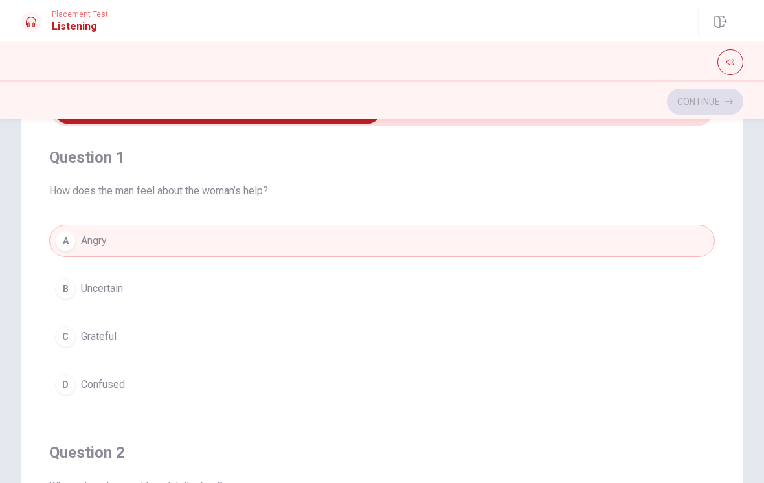
click at [78, 380] on button "D Confused" at bounding box center [382, 384] width 666 height 32
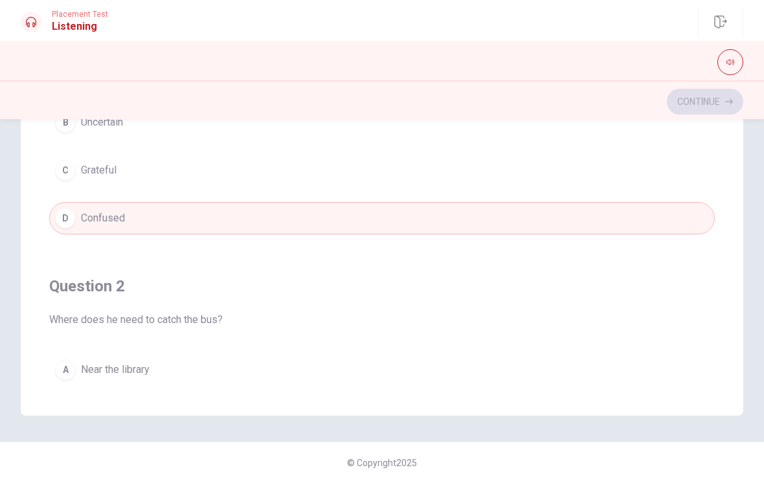
scroll to position [250, 0]
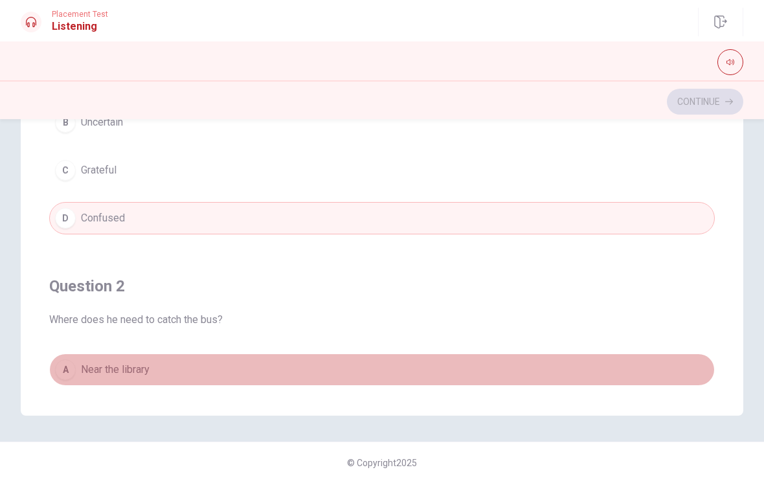
click at [76, 366] on button "A Near the library" at bounding box center [382, 370] width 666 height 32
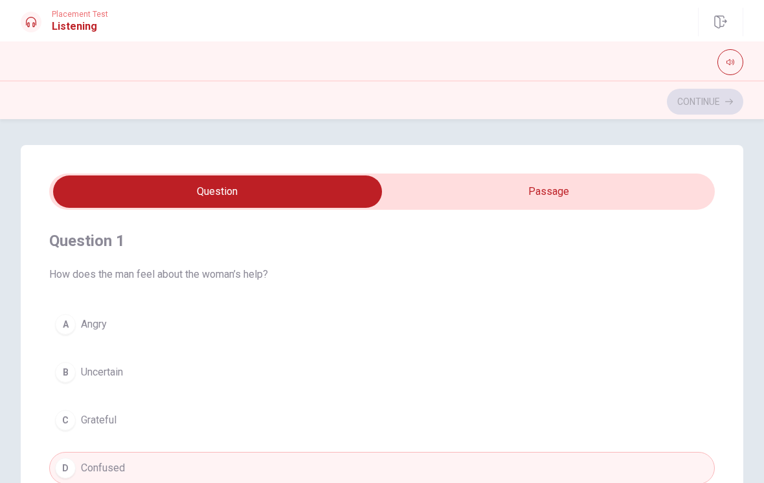
scroll to position [-1, 0]
type input "24"
click at [469, 178] on input "checkbox" at bounding box center [217, 191] width 999 height 32
checkbox input "true"
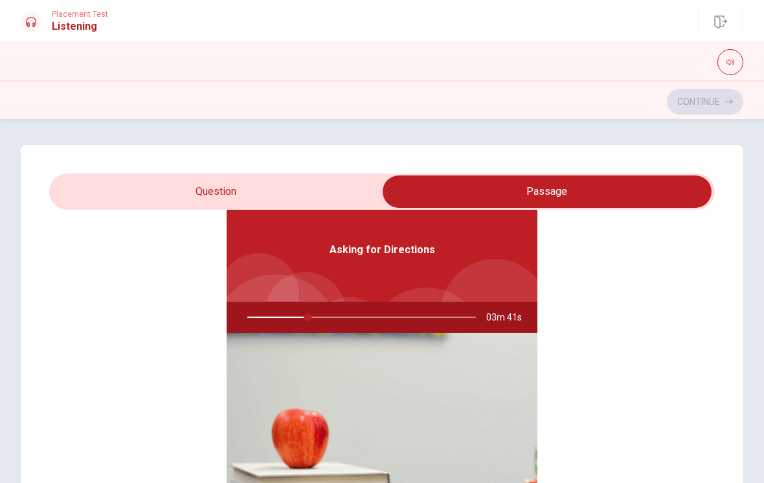
scroll to position [-1, 0]
type input "27"
click at [91, 189] on input "checkbox" at bounding box center [547, 191] width 999 height 32
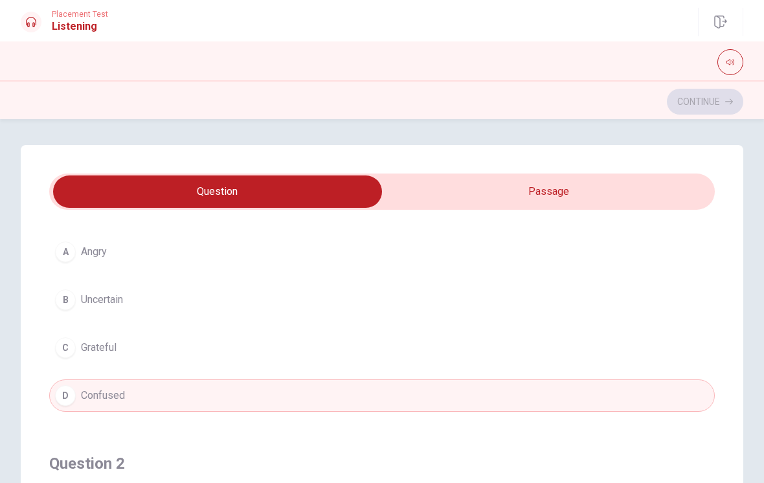
click at [82, 308] on span "Uncertain" at bounding box center [102, 300] width 42 height 16
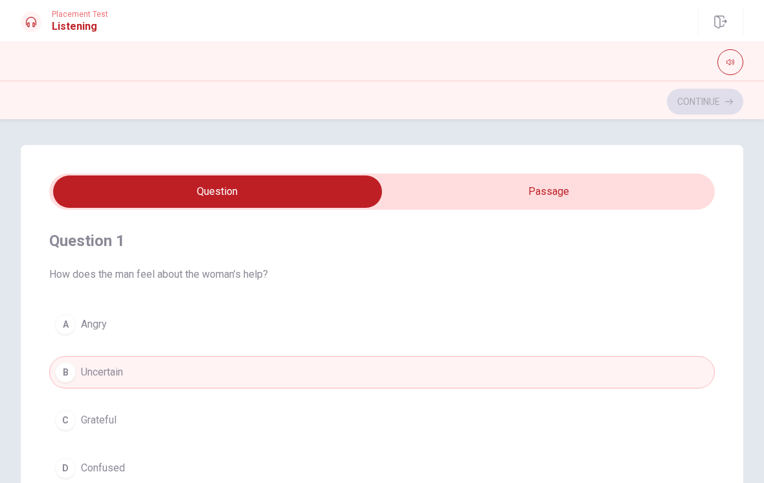
click at [416, 177] on input "checkbox" at bounding box center [217, 191] width 999 height 32
checkbox input "true"
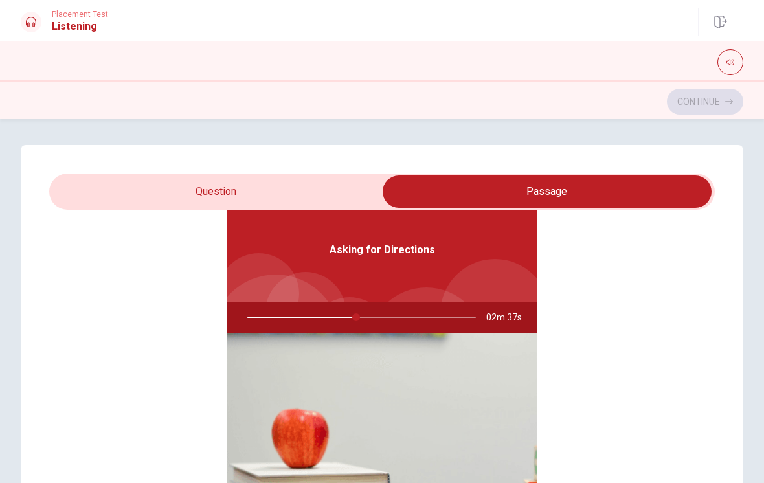
scroll to position [73, 0]
type input "48"
click at [190, 173] on div "Question 1 How does the man feel about the woman’s help? A Angry B Uncertain C …" at bounding box center [382, 405] width 723 height 521
click at [161, 187] on input "checkbox" at bounding box center [547, 191] width 999 height 32
checkbox input "false"
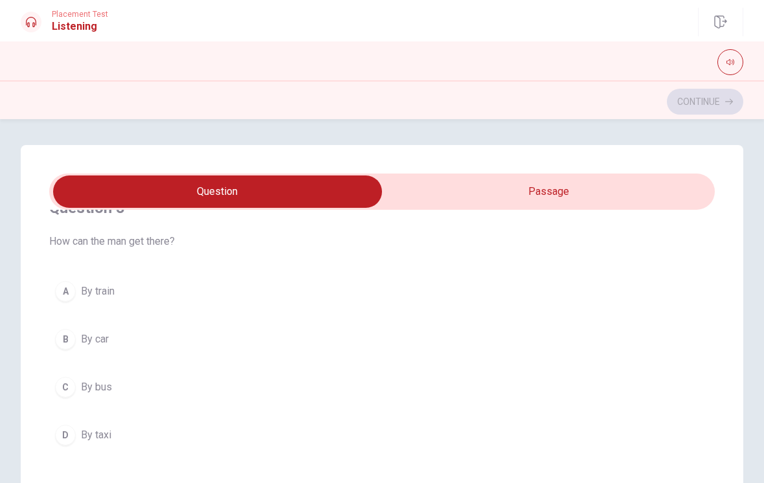
scroll to position [627, 0]
click at [76, 290] on button "A By train" at bounding box center [382, 288] width 666 height 32
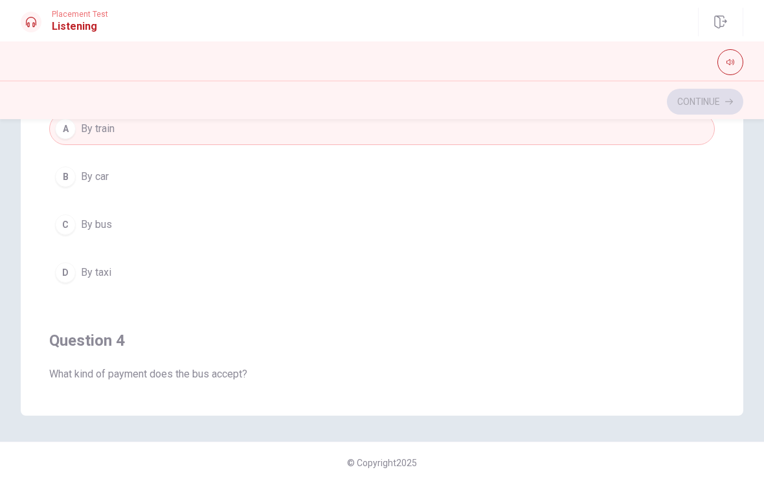
scroll to position [524, 0]
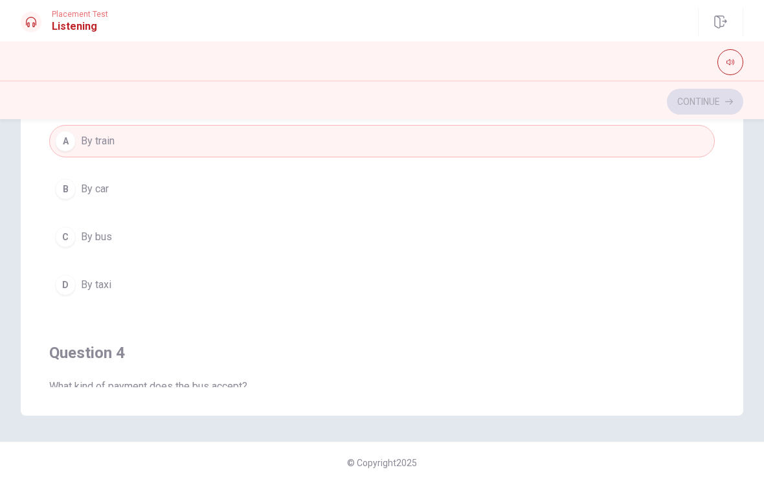
click at [67, 240] on div "C" at bounding box center [65, 237] width 21 height 21
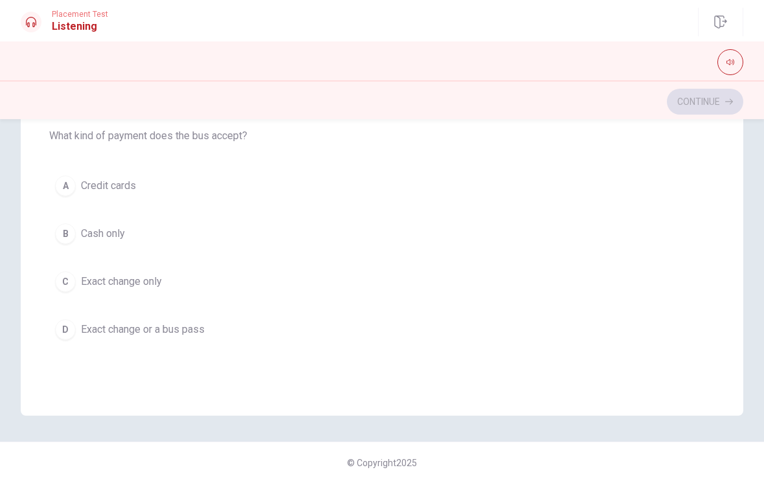
scroll to position [776, 0]
click at [84, 333] on span "Exact change or a bus pass" at bounding box center [143, 329] width 124 height 16
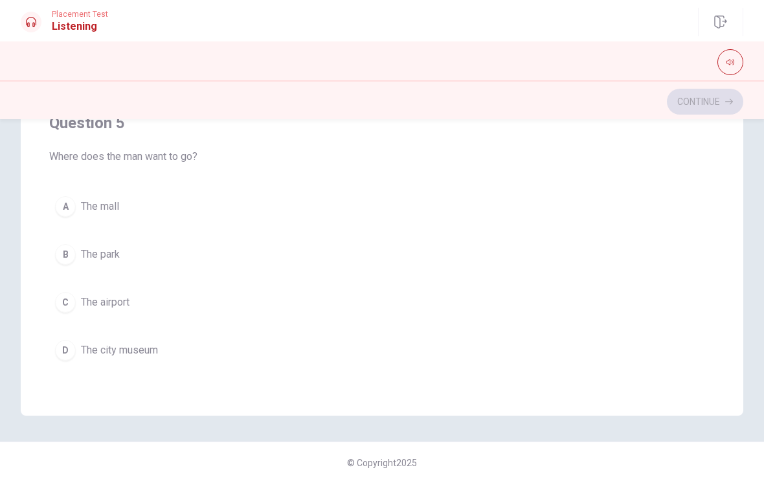
scroll to position [1049, 0]
click at [93, 347] on span "The city museum" at bounding box center [119, 351] width 77 height 16
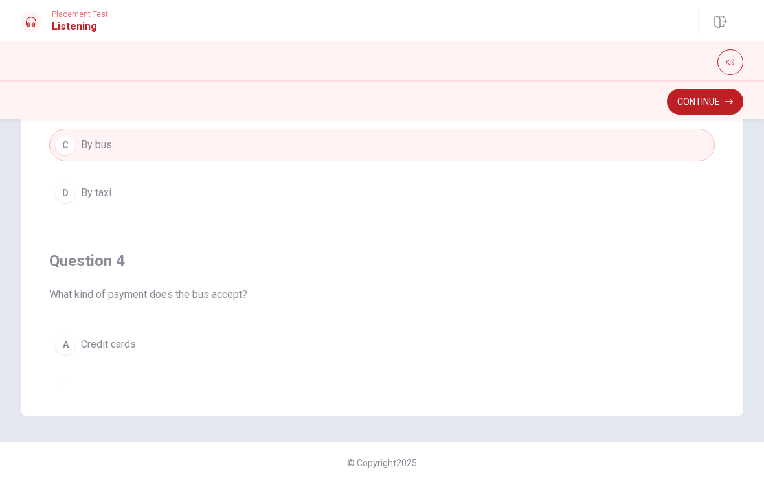
click at [708, 100] on button "Continue" at bounding box center [705, 102] width 76 height 26
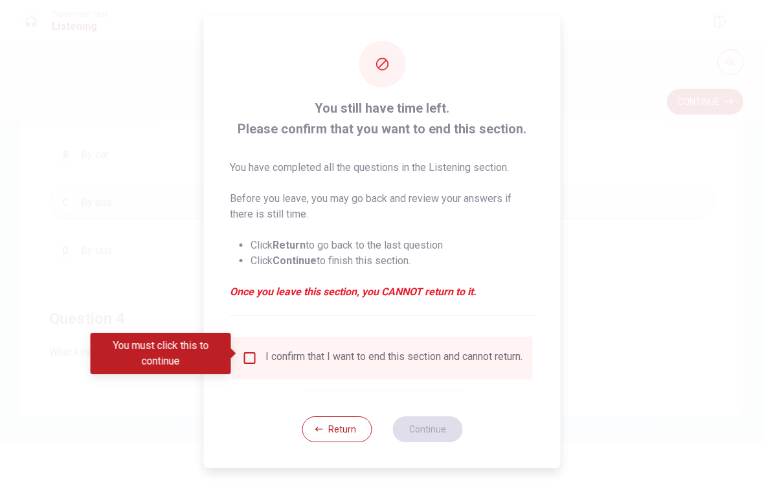
scroll to position [557, 0]
click at [244, 350] on input "You must click this to continue" at bounding box center [250, 358] width 16 height 16
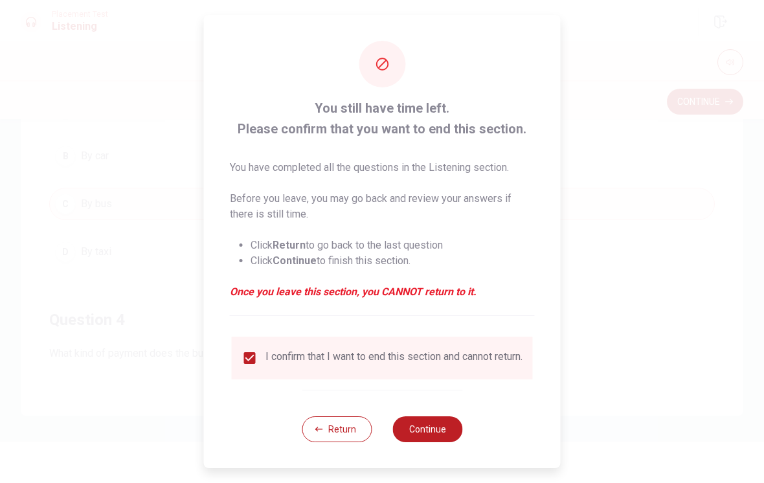
click at [436, 442] on button "Continue" at bounding box center [427, 429] width 70 height 26
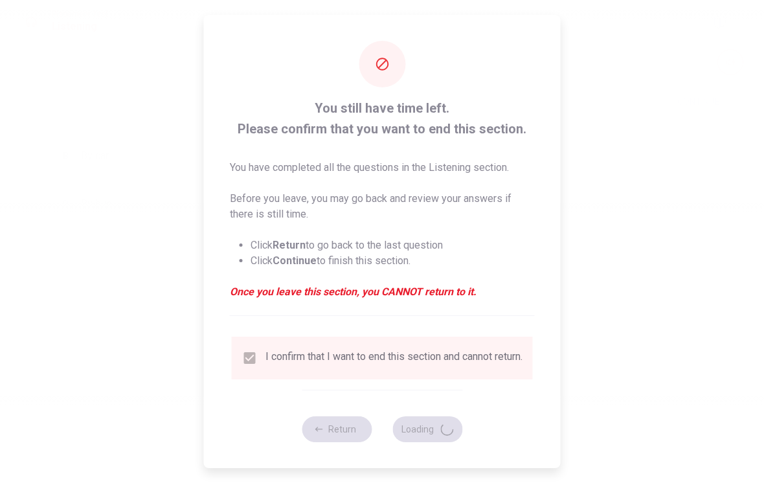
scroll to position [0, 0]
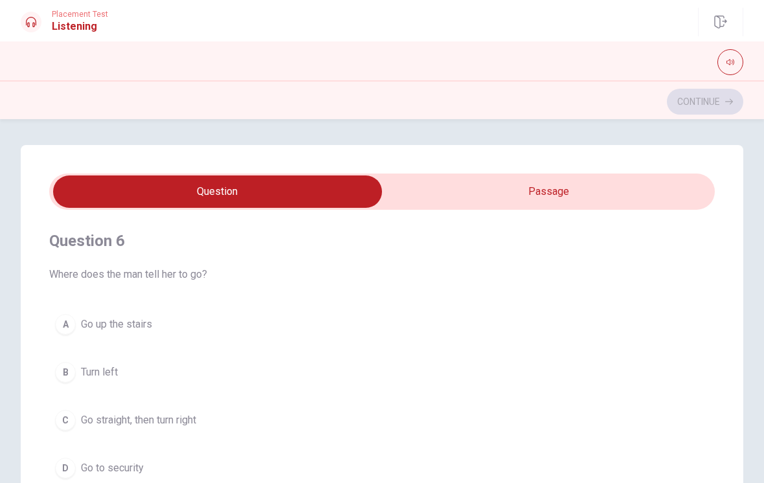
click at [484, 192] on input "checkbox" at bounding box center [217, 191] width 999 height 32
checkbox input "true"
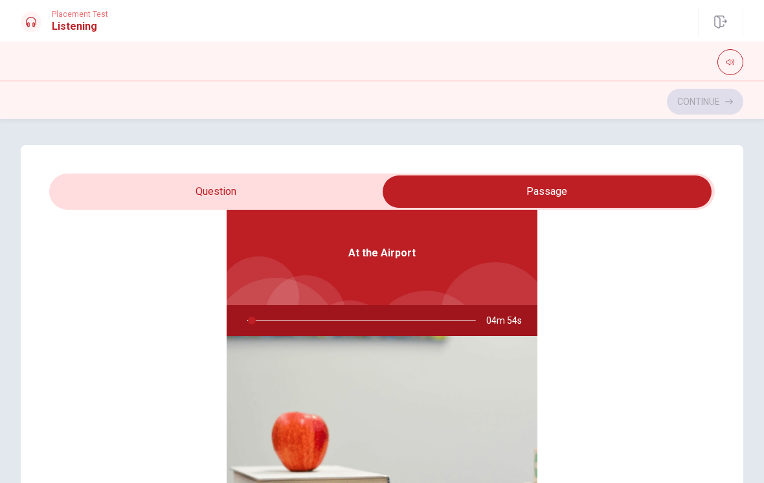
scroll to position [66, 0]
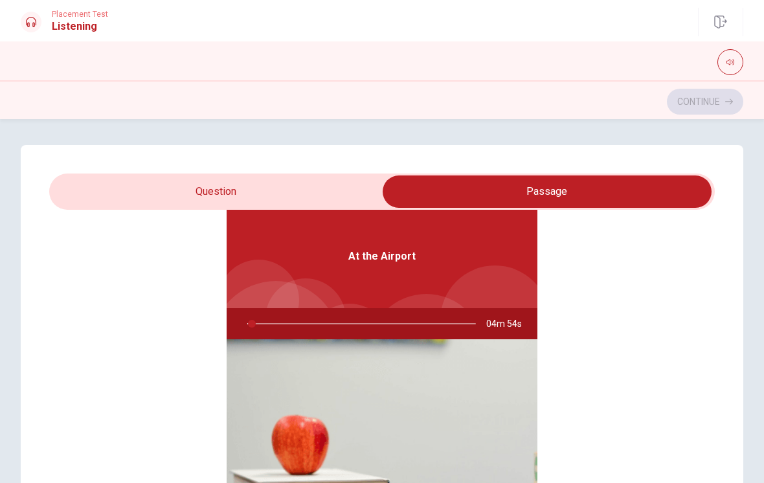
type input "2"
click at [152, 181] on input "checkbox" at bounding box center [547, 191] width 999 height 32
checkbox input "false"
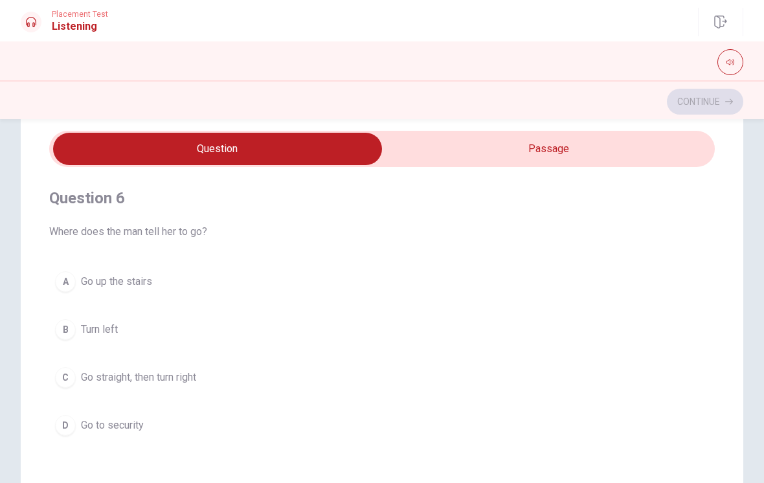
scroll to position [0, 0]
click at [83, 384] on span "Go straight, then turn right" at bounding box center [138, 378] width 115 height 16
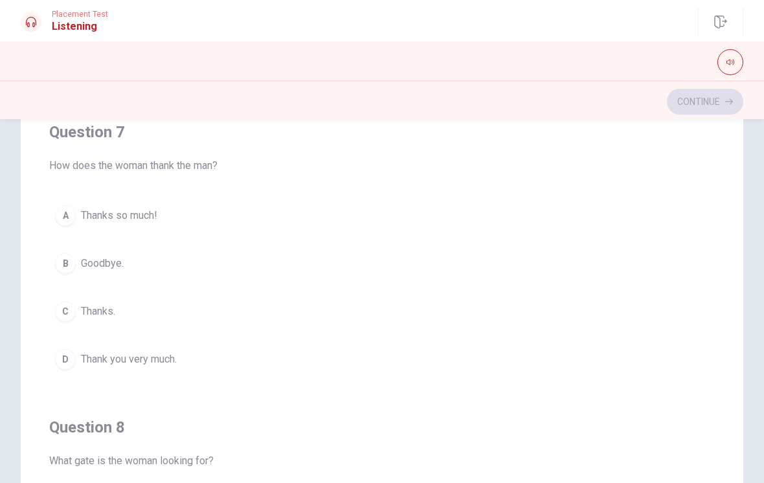
scroll to position [290, 0]
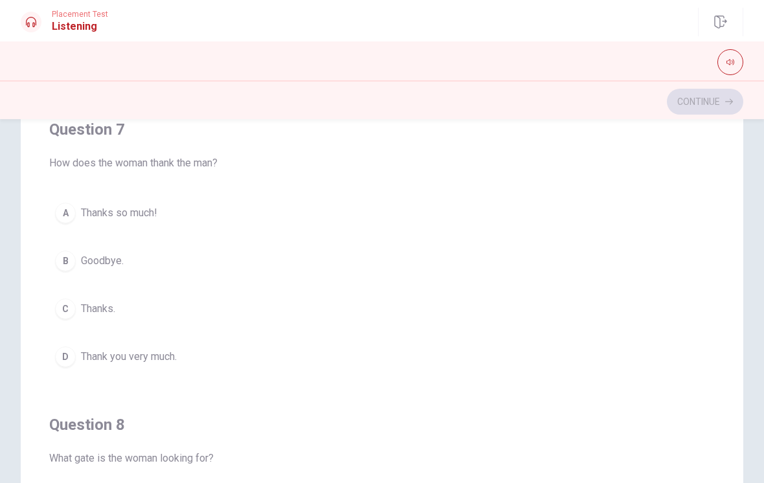
click at [85, 220] on span "Thanks so much!" at bounding box center [119, 213] width 76 height 16
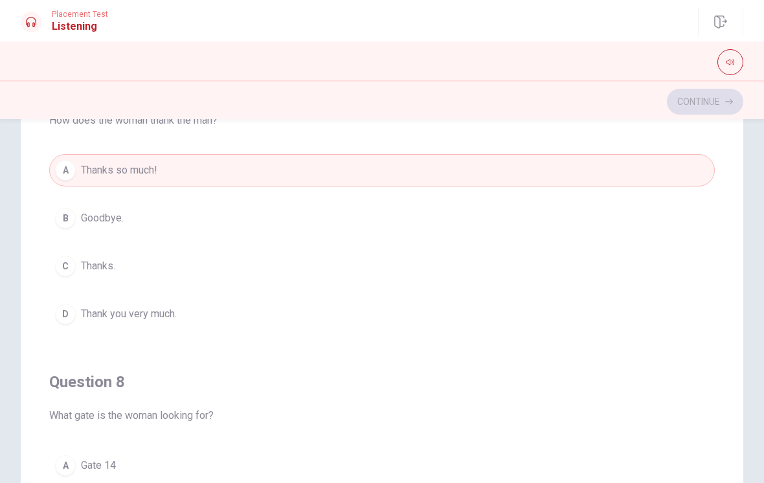
scroll to position [302, 0]
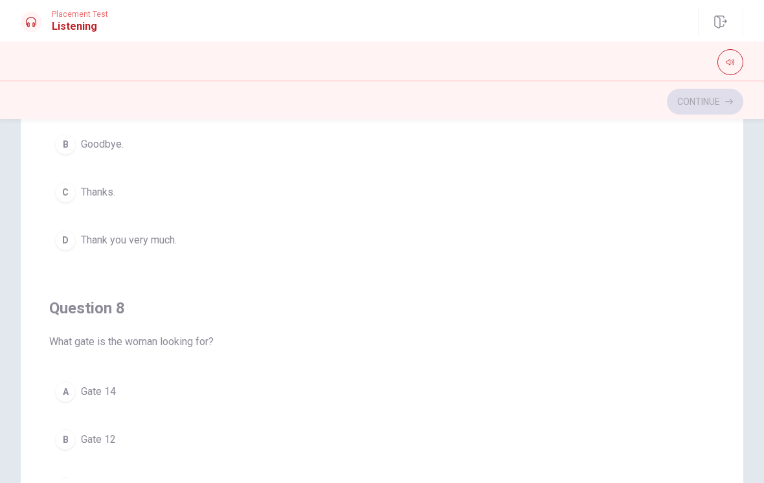
click at [100, 238] on span "Thank you very much." at bounding box center [129, 240] width 96 height 16
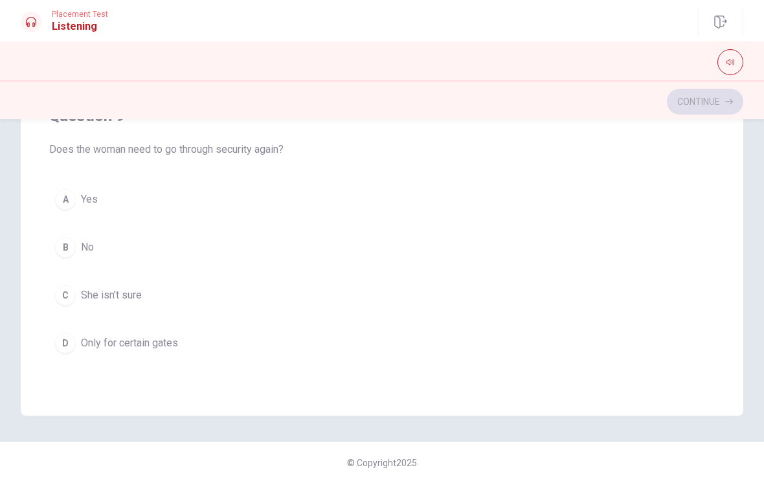
scroll to position [762, 0]
click at [136, 341] on span "Only for certain gates" at bounding box center [129, 343] width 97 height 16
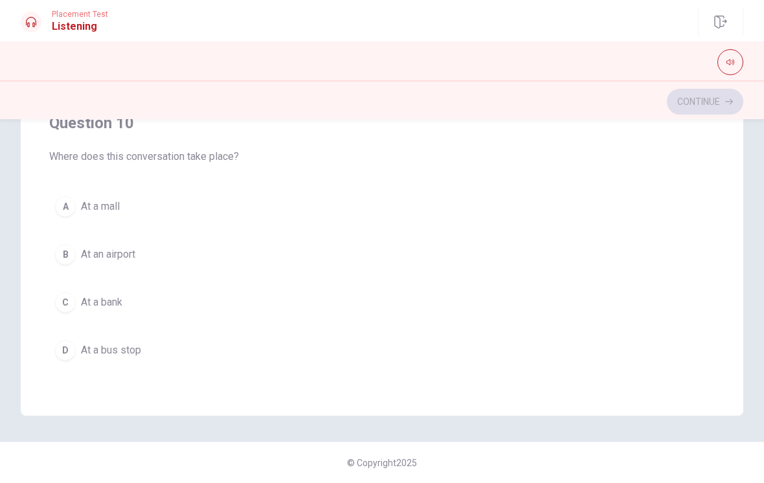
scroll to position [1049, 0]
click at [100, 256] on span "At an airport" at bounding box center [108, 255] width 54 height 16
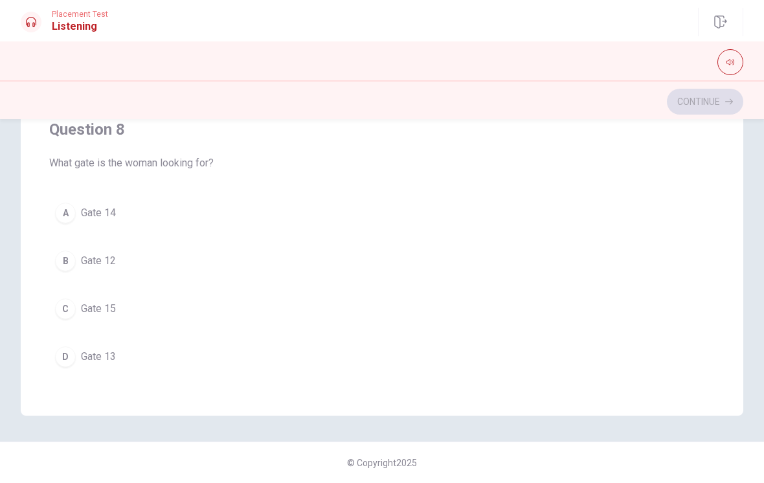
scroll to position [0, 0]
click at [103, 315] on span "Gate 15" at bounding box center [98, 311] width 35 height 16
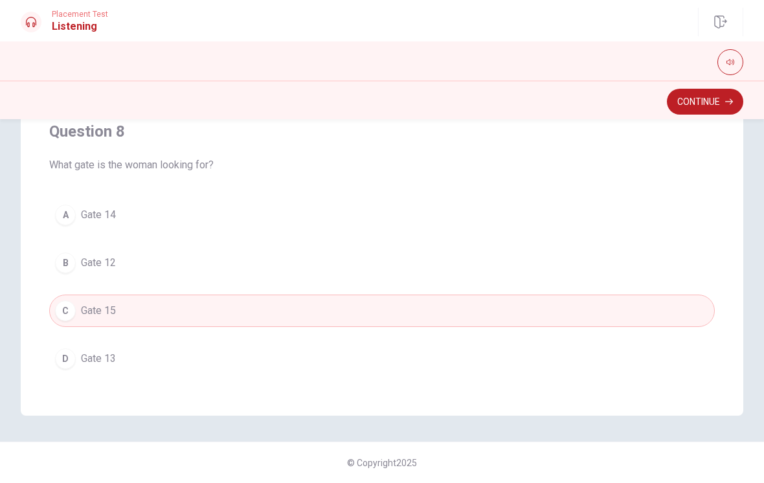
click at [681, 114] on button "Continue" at bounding box center [705, 102] width 76 height 26
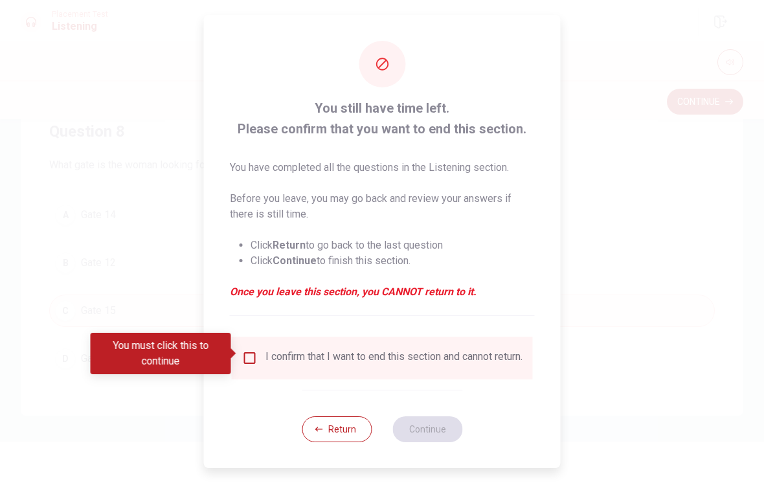
click at [251, 350] on input "You must click this to continue" at bounding box center [250, 358] width 16 height 16
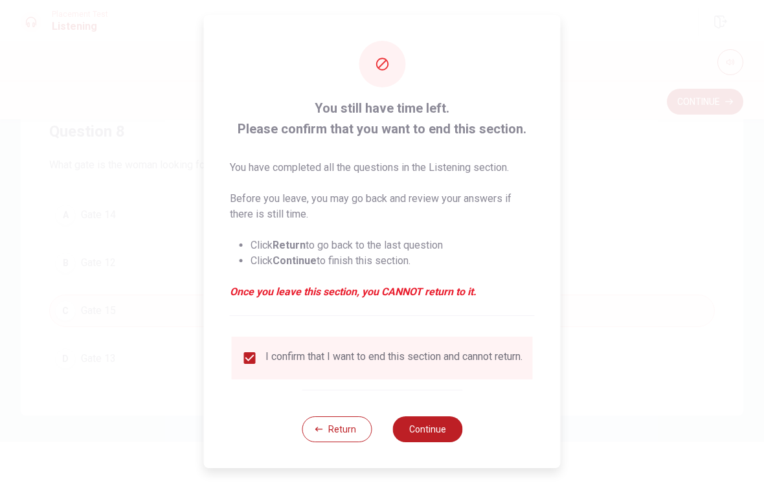
click at [442, 427] on button "Continue" at bounding box center [427, 429] width 70 height 26
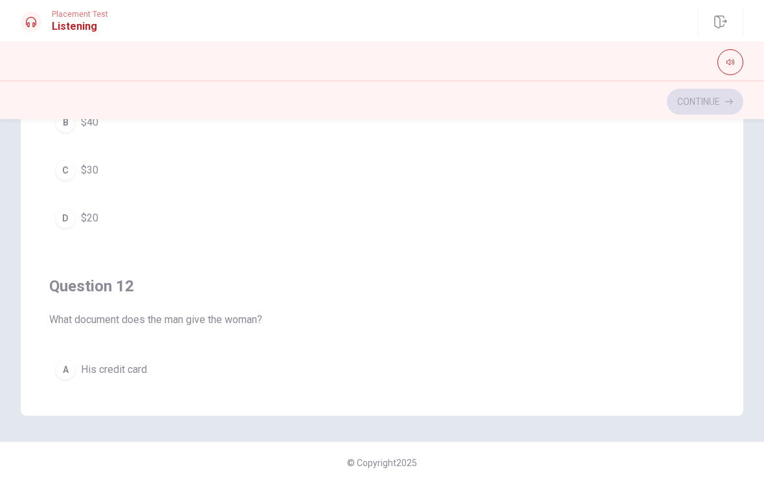
click at [77, 255] on div "Question 12 What document does the man give the woman? A His credit card B His …" at bounding box center [382, 402] width 666 height 295
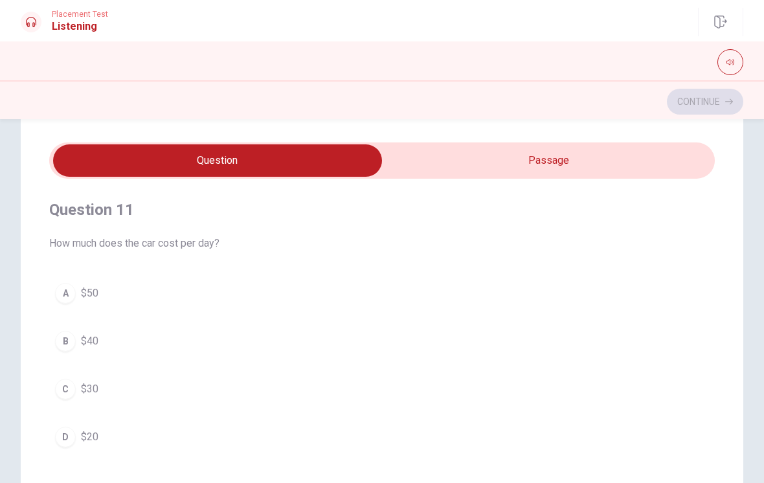
scroll to position [24, 0]
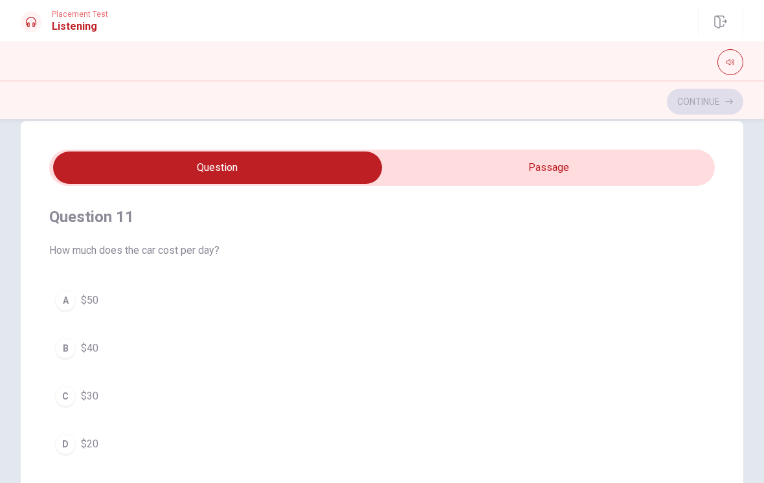
click at [63, 298] on div "A" at bounding box center [65, 300] width 21 height 21
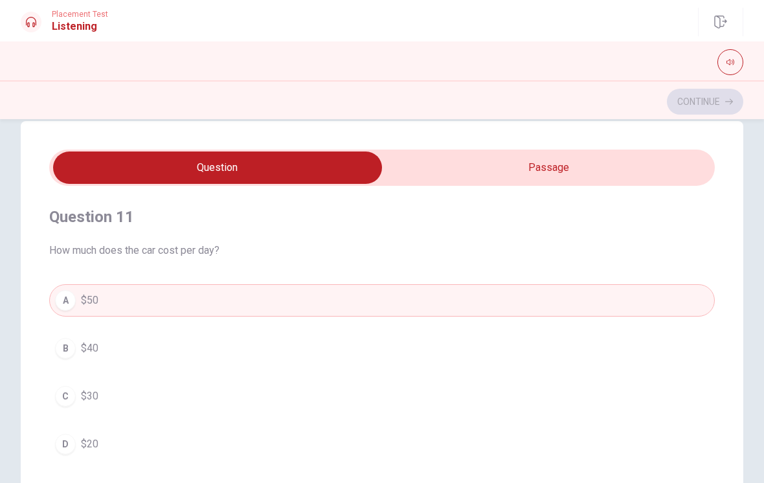
click at [464, 162] on input "checkbox" at bounding box center [217, 168] width 999 height 32
checkbox input "true"
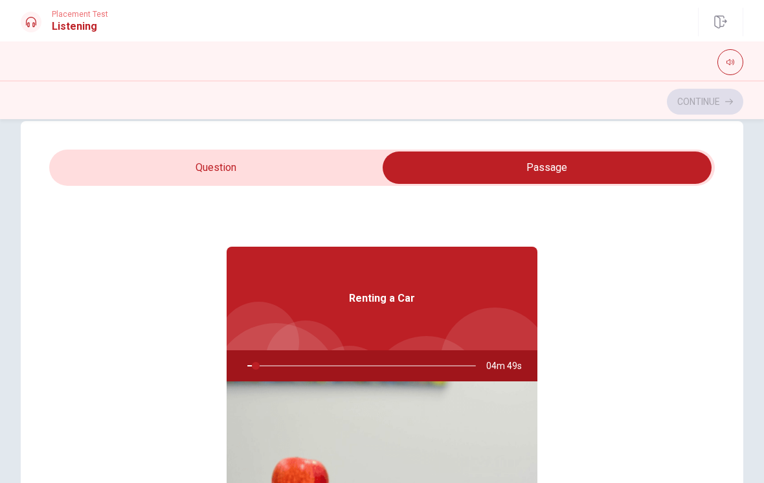
type input "4"
click at [125, 163] on input "checkbox" at bounding box center [547, 168] width 999 height 32
checkbox input "false"
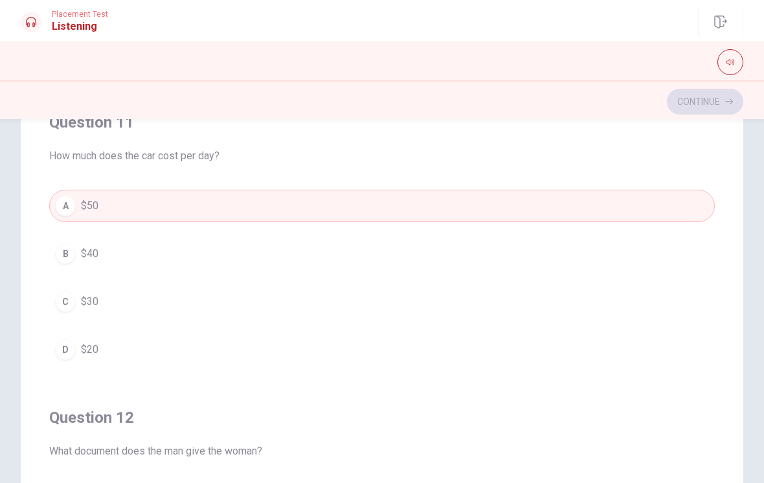
scroll to position [128, 0]
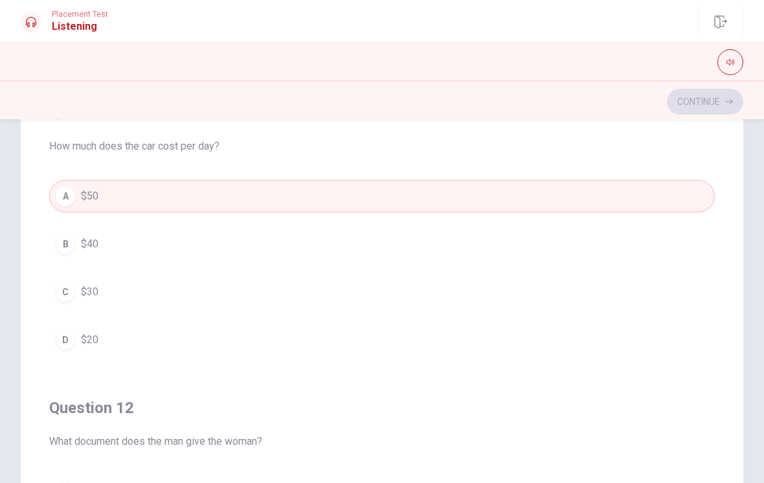
click at [76, 288] on button "C $30" at bounding box center [382, 292] width 666 height 32
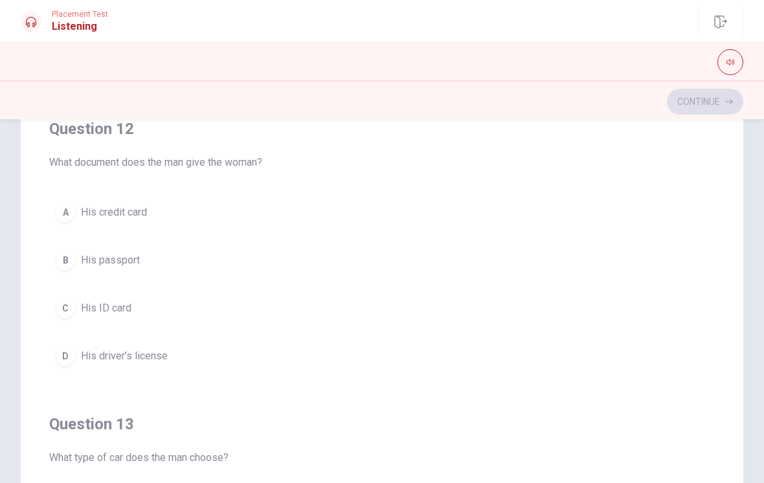
scroll to position [236, 0]
click at [62, 363] on div "D" at bounding box center [65, 357] width 21 height 21
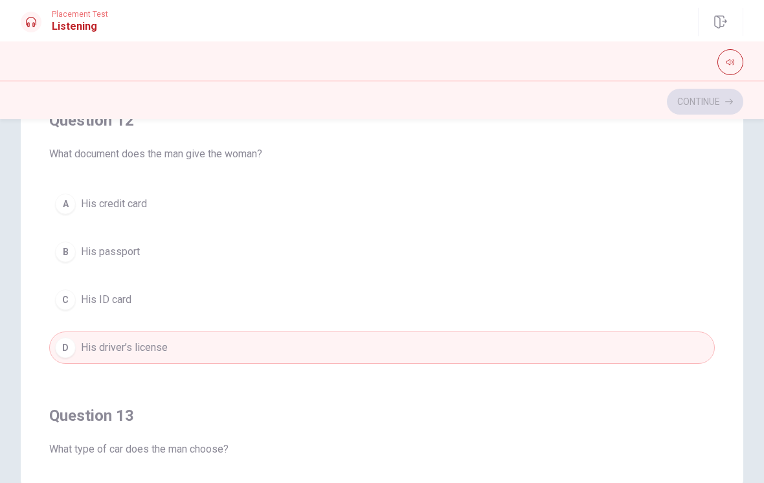
scroll to position [179, 0]
click at [84, 202] on span "His credit card" at bounding box center [114, 206] width 66 height 16
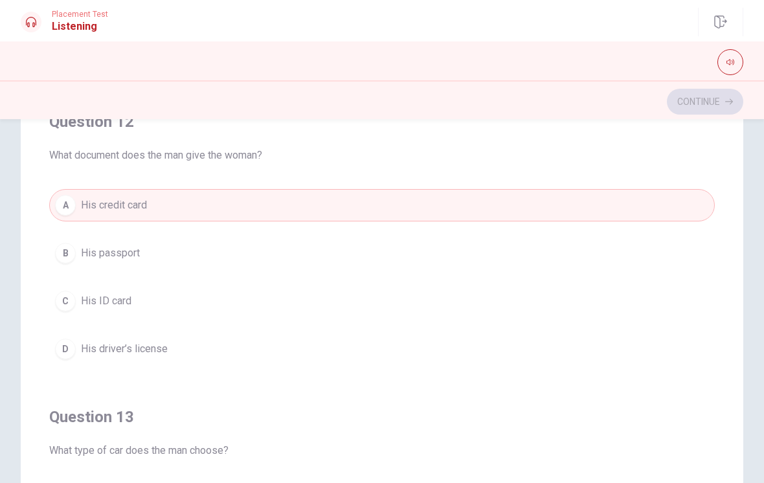
click at [88, 348] on span "His driver’s license" at bounding box center [124, 349] width 87 height 16
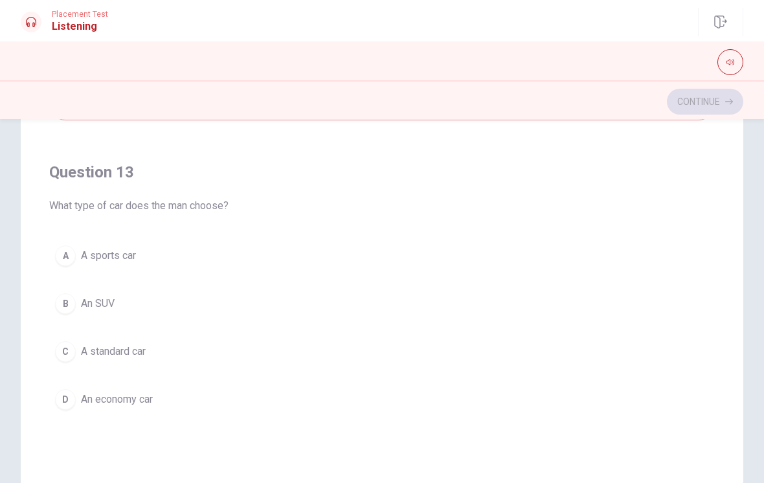
scroll to position [485, 0]
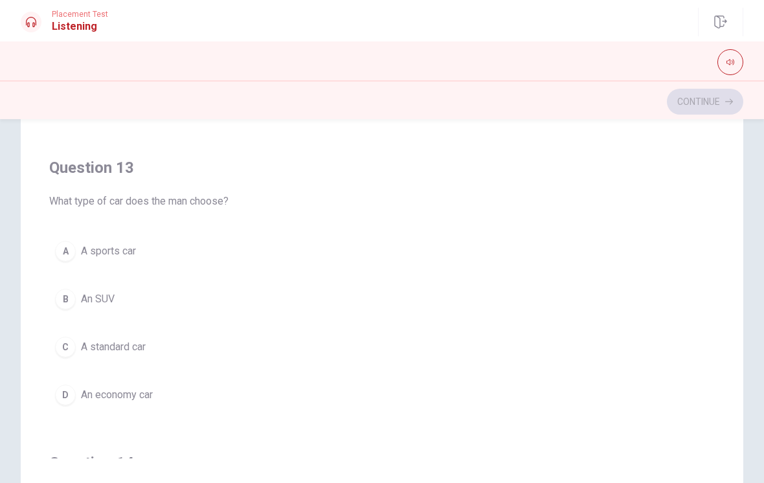
click at [113, 397] on span "An economy car" at bounding box center [117, 395] width 72 height 16
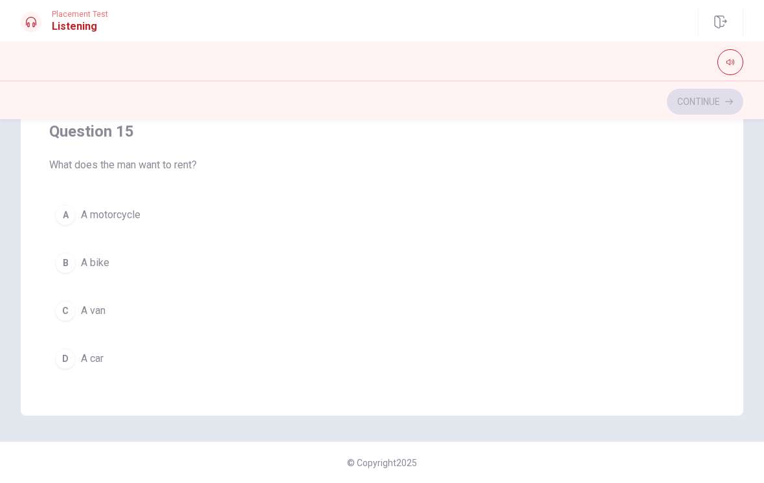
scroll to position [1037, 0]
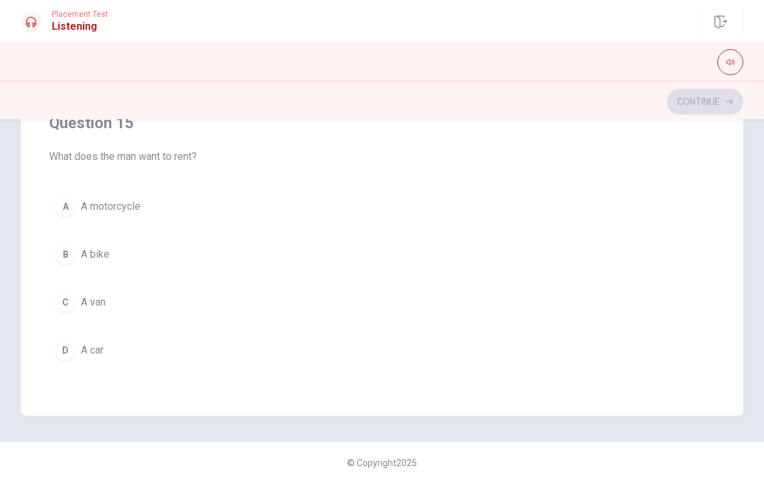
click at [96, 351] on span "A car" at bounding box center [92, 351] width 23 height 16
click at [87, 209] on span "One day" at bounding box center [99, 209] width 37 height 16
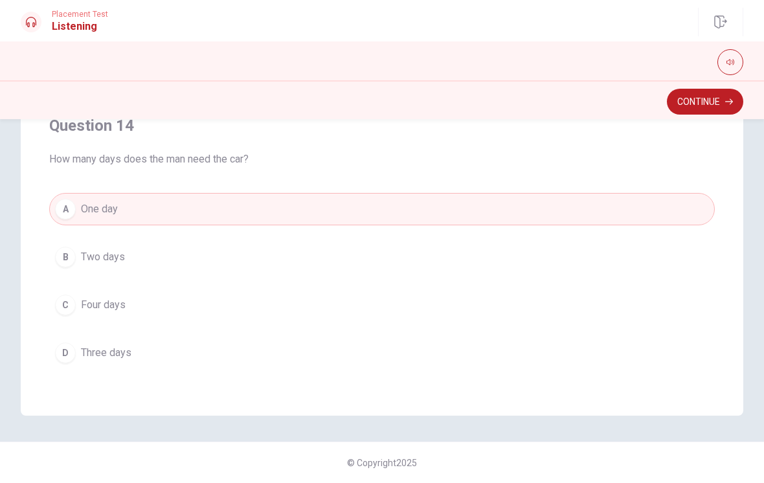
click at [701, 100] on button "Continue" at bounding box center [705, 102] width 76 height 26
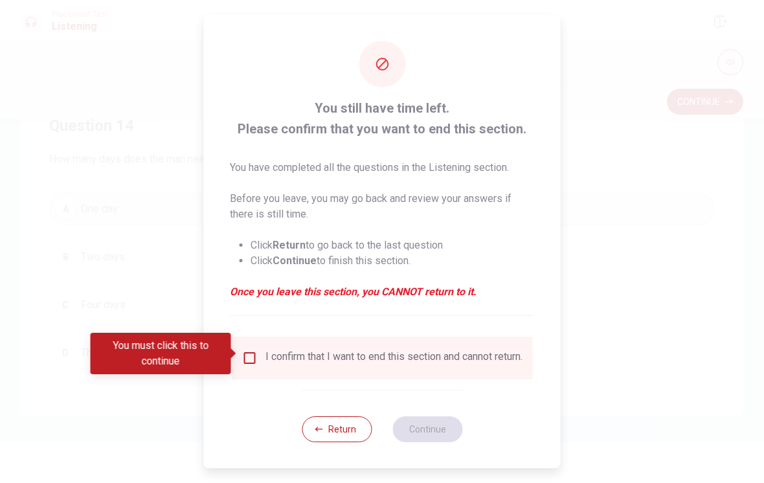
click at [197, 332] on div at bounding box center [382, 241] width 764 height 483
click at [249, 360] on input "You must click this to continue" at bounding box center [250, 358] width 16 height 16
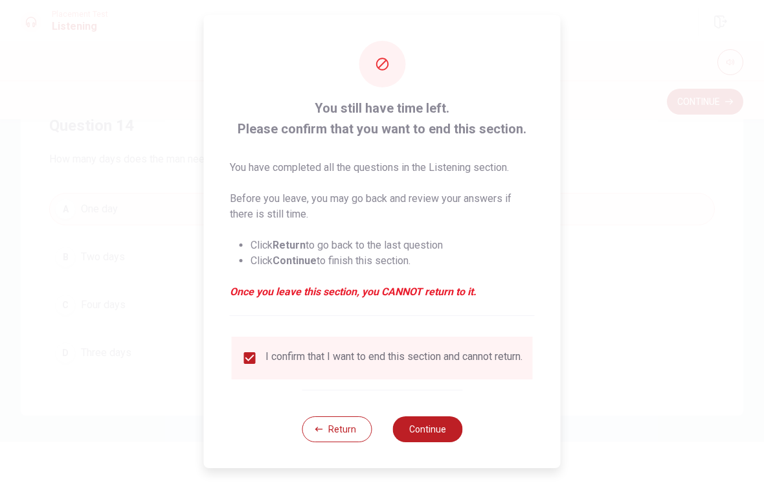
click at [417, 421] on button "Continue" at bounding box center [427, 429] width 70 height 26
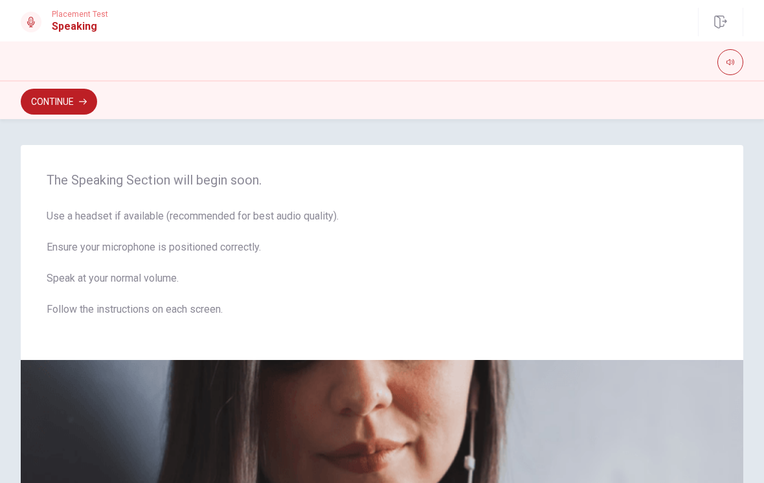
scroll to position [0, 0]
click at [51, 114] on button "Continue" at bounding box center [59, 102] width 76 height 26
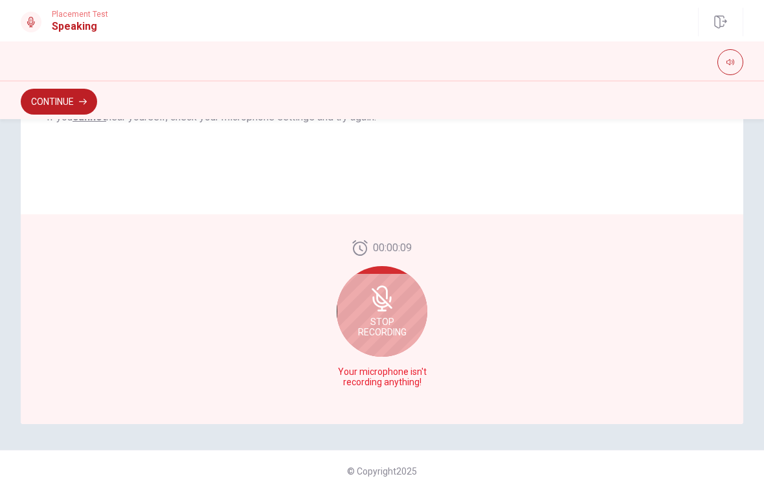
scroll to position [289, 0]
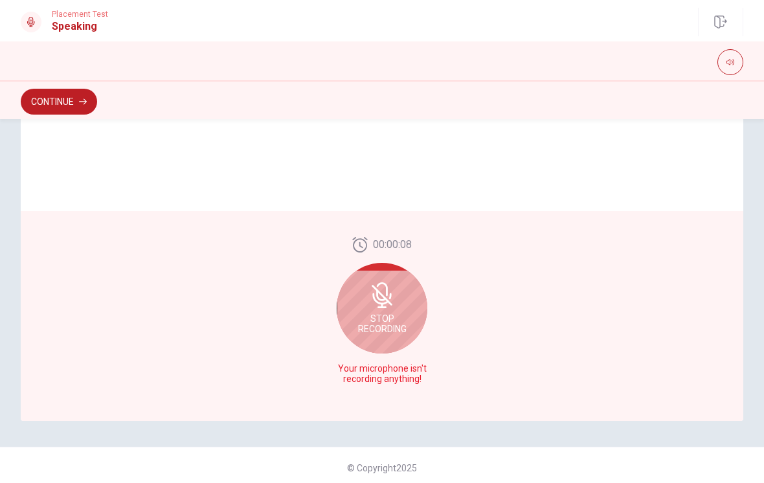
click at [374, 317] on span "Stop Recording" at bounding box center [382, 323] width 49 height 21
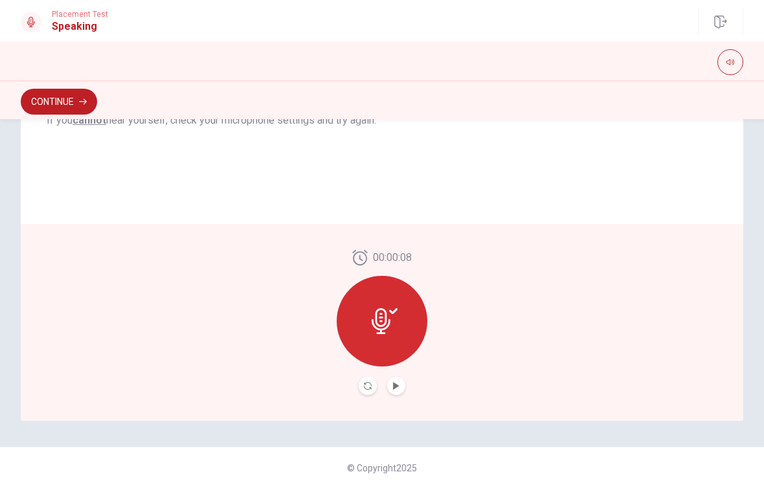
click at [384, 341] on div at bounding box center [382, 321] width 91 height 91
click at [397, 391] on button "Play Audio" at bounding box center [396, 386] width 18 height 18
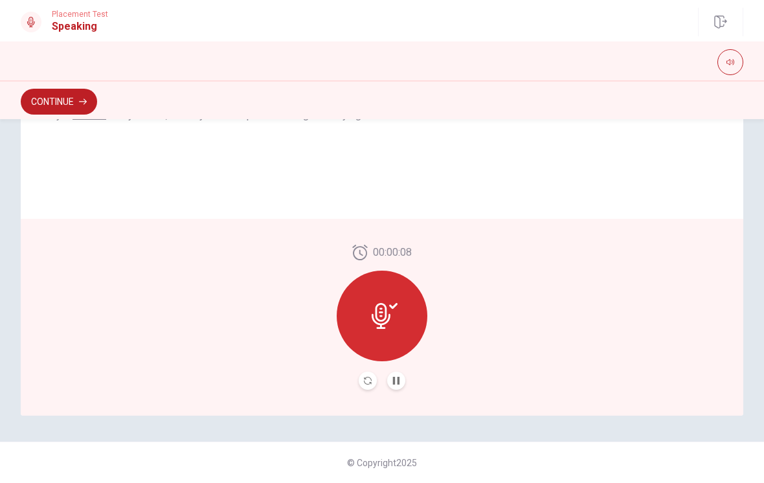
scroll to position [294, 0]
click at [54, 107] on button "Continue" at bounding box center [59, 102] width 76 height 26
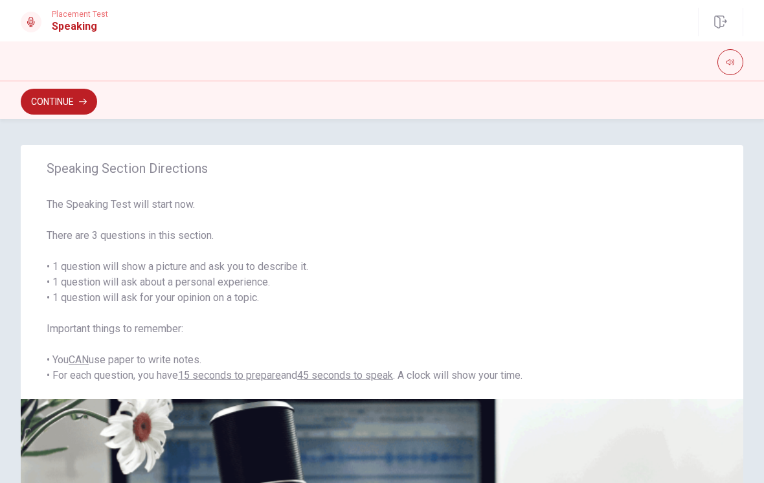
scroll to position [0, 0]
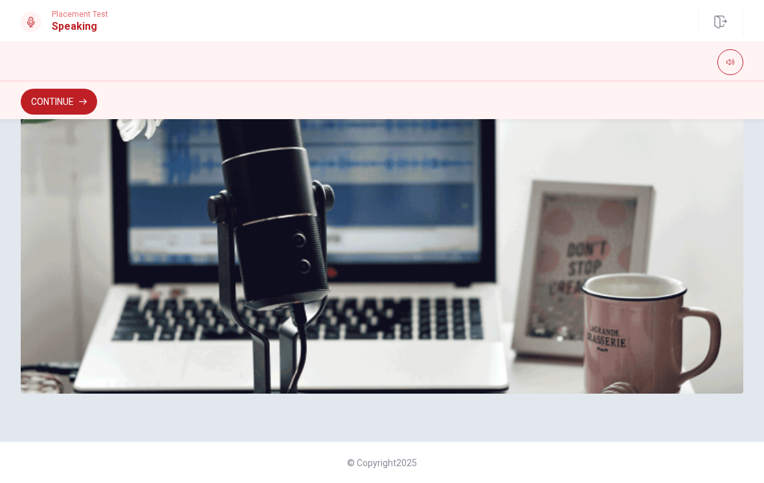
click at [63, 113] on button "Continue" at bounding box center [59, 102] width 76 height 26
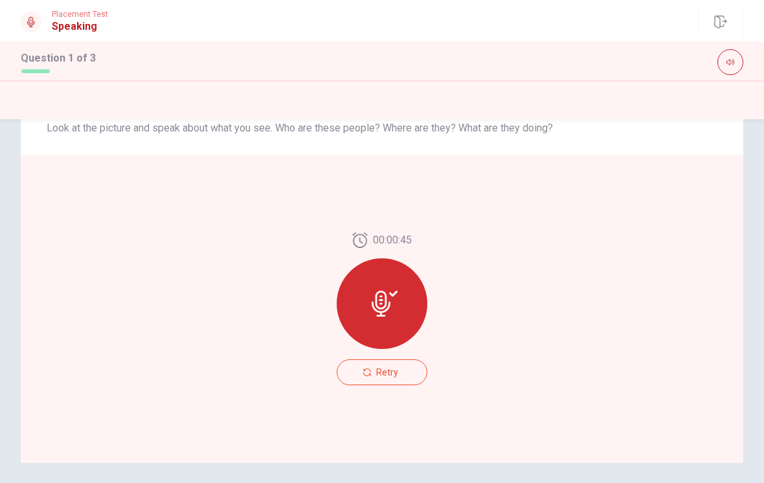
scroll to position [253, 0]
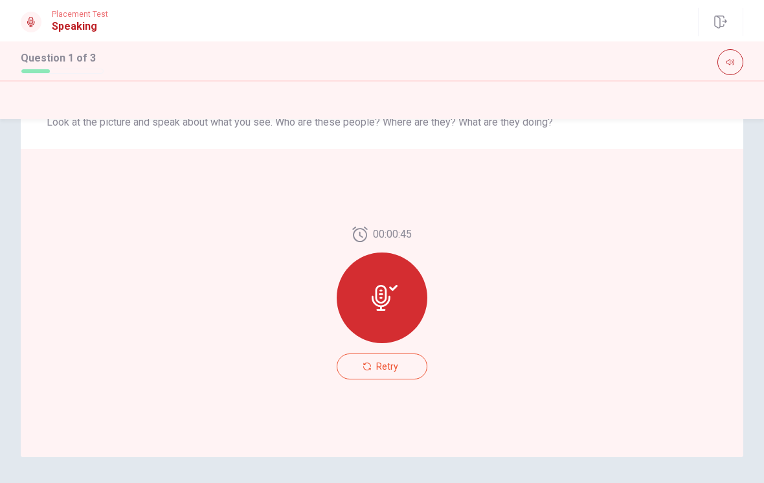
click at [382, 311] on div at bounding box center [382, 298] width 91 height 91
click at [389, 310] on icon at bounding box center [385, 298] width 26 height 26
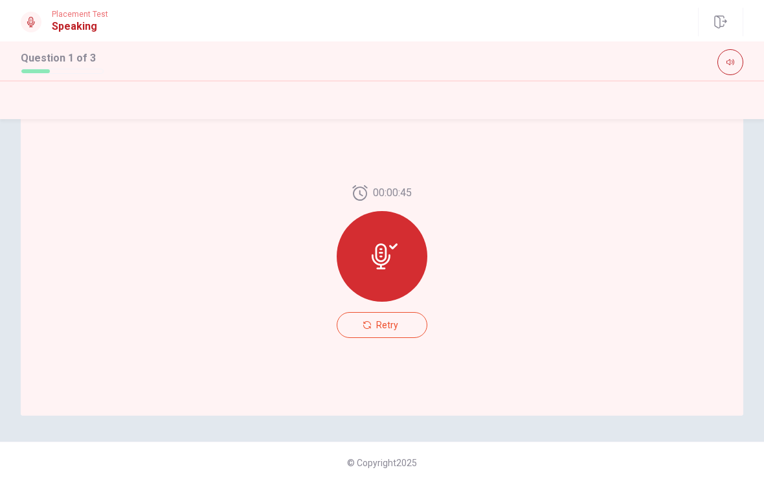
scroll to position [294, 0]
click at [411, 246] on div at bounding box center [382, 256] width 91 height 91
click at [392, 252] on icon at bounding box center [385, 256] width 26 height 26
click at [407, 241] on div at bounding box center [382, 256] width 91 height 91
click at [347, 326] on button "Retry" at bounding box center [382, 325] width 91 height 26
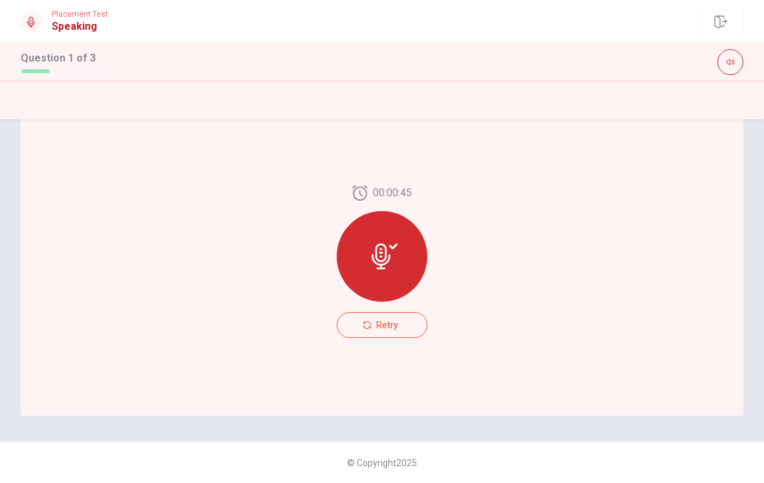
click at [365, 225] on div at bounding box center [382, 256] width 91 height 91
click at [366, 248] on div at bounding box center [382, 256] width 91 height 91
click at [366, 247] on div at bounding box center [382, 256] width 91 height 91
click at [357, 252] on div at bounding box center [382, 256] width 91 height 91
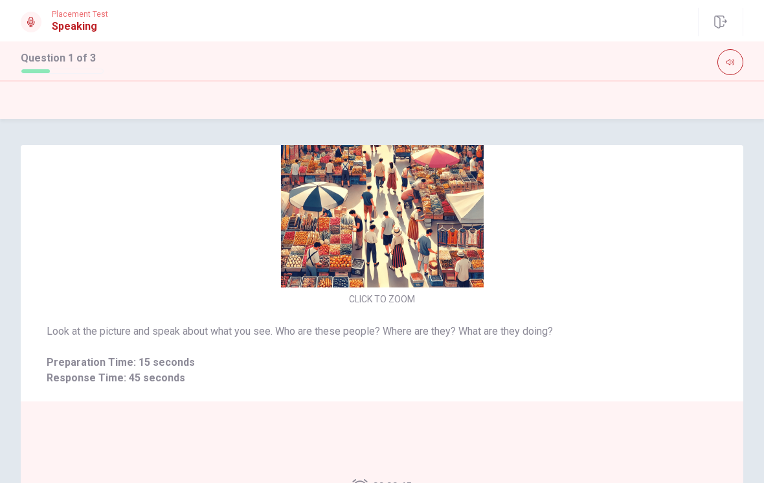
scroll to position [0, 0]
click at [321, 236] on img at bounding box center [382, 186] width 275 height 203
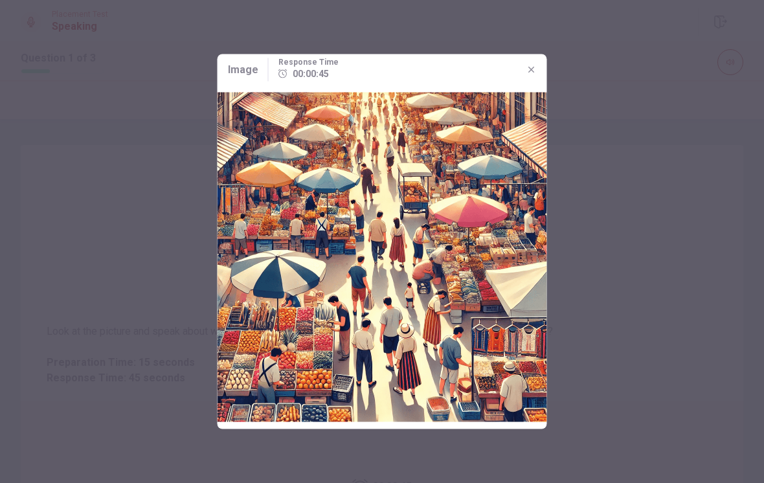
click at [514, 80] on div "Image Response Time 00:00:45" at bounding box center [383, 69] width 330 height 31
click at [531, 65] on icon "button" at bounding box center [531, 70] width 10 height 10
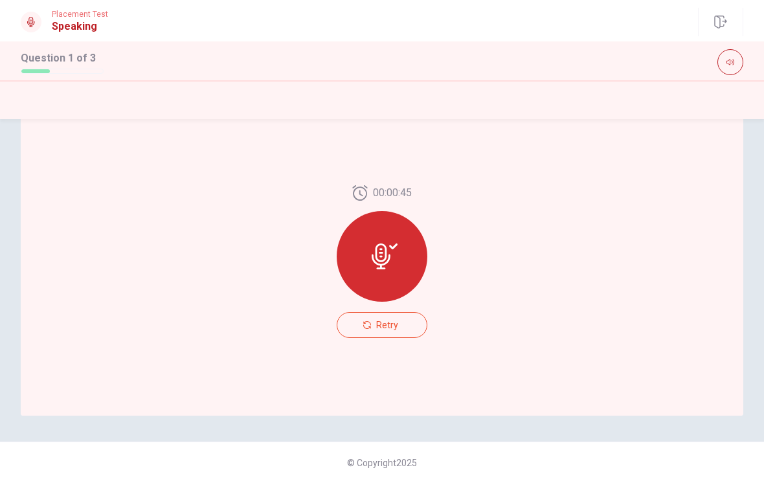
scroll to position [294, 0]
click at [384, 258] on icon at bounding box center [385, 256] width 26 height 26
click at [719, 25] on icon "button" at bounding box center [720, 22] width 13 height 13
